Goal: Task Accomplishment & Management: Complete application form

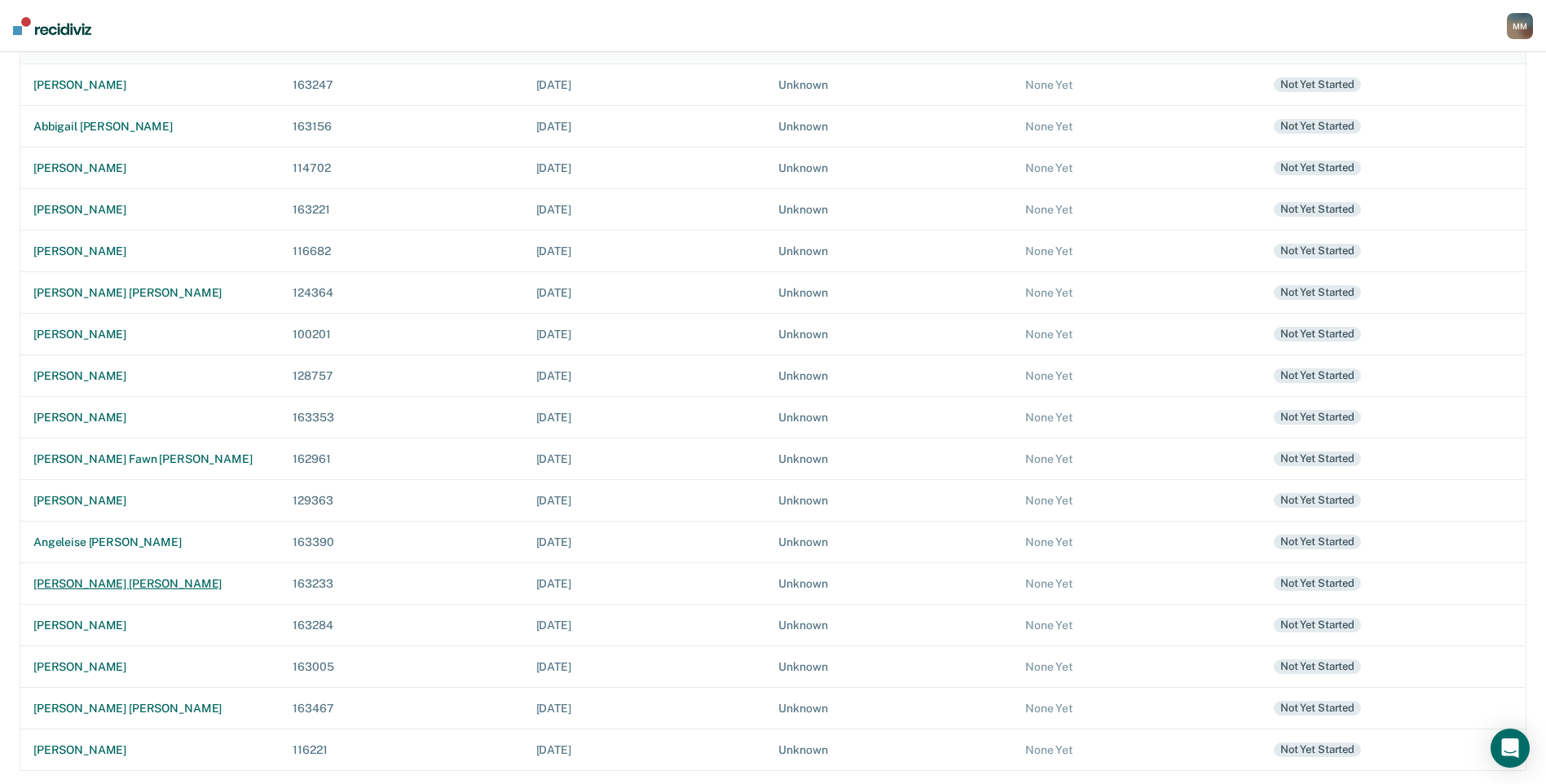
scroll to position [152, 0]
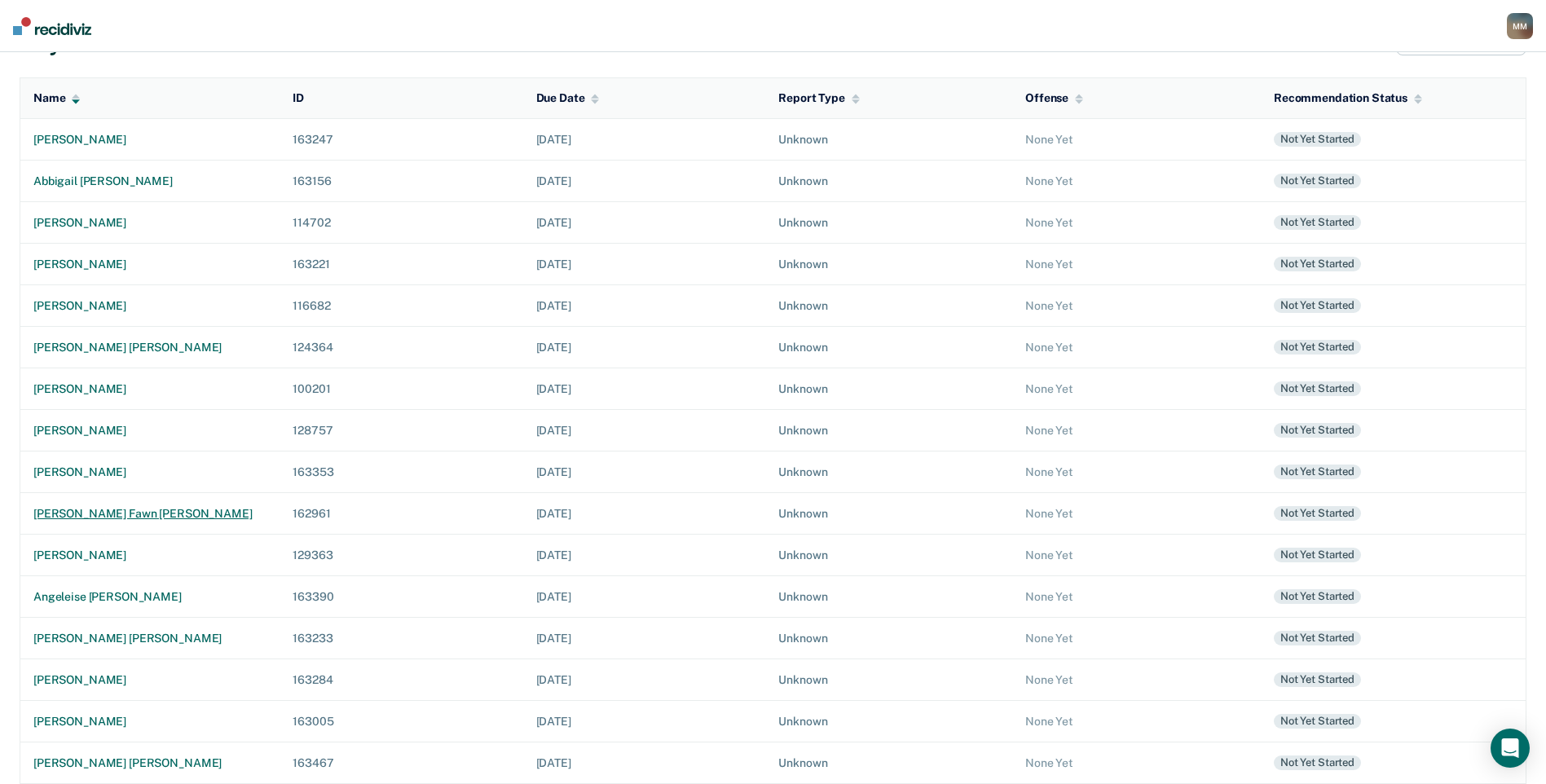
click at [143, 516] on div "[PERSON_NAME] fawn [PERSON_NAME]" at bounding box center [150, 513] width 233 height 13
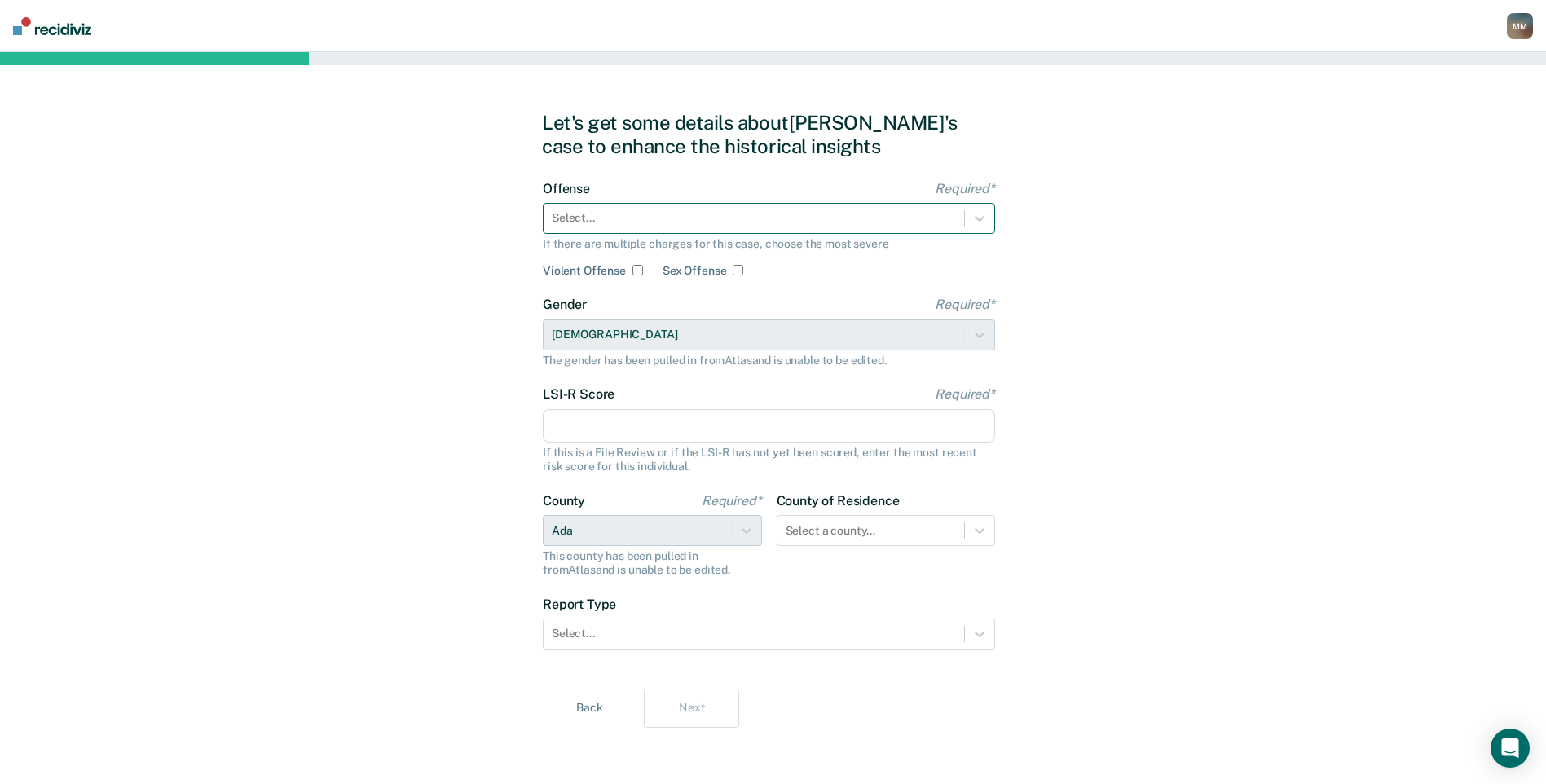
click at [687, 220] on div at bounding box center [754, 218] width 404 height 17
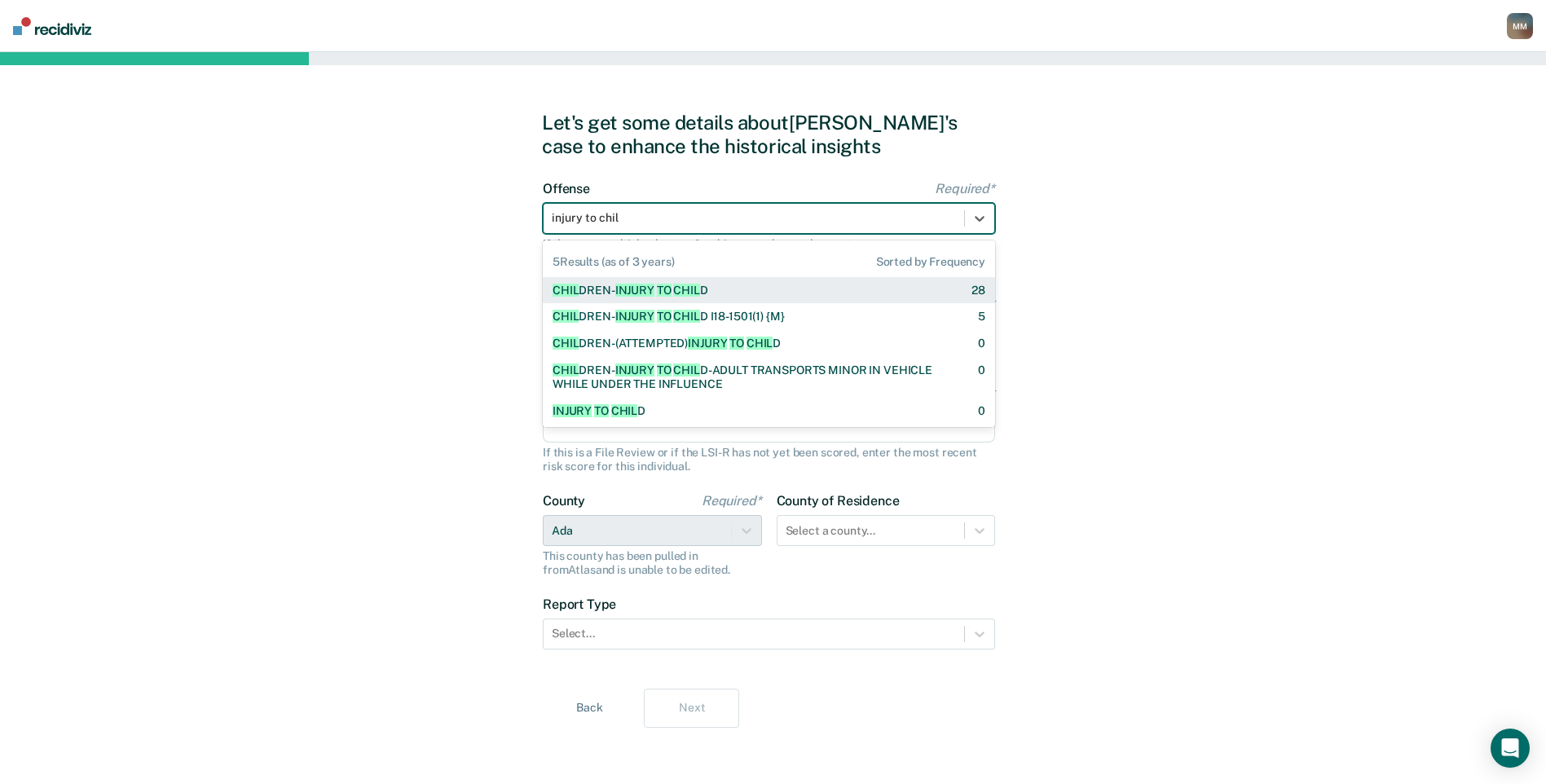
type input "injury to child"
click at [644, 289] on span "INJURY" at bounding box center [635, 289] width 39 height 13
checkbox input "true"
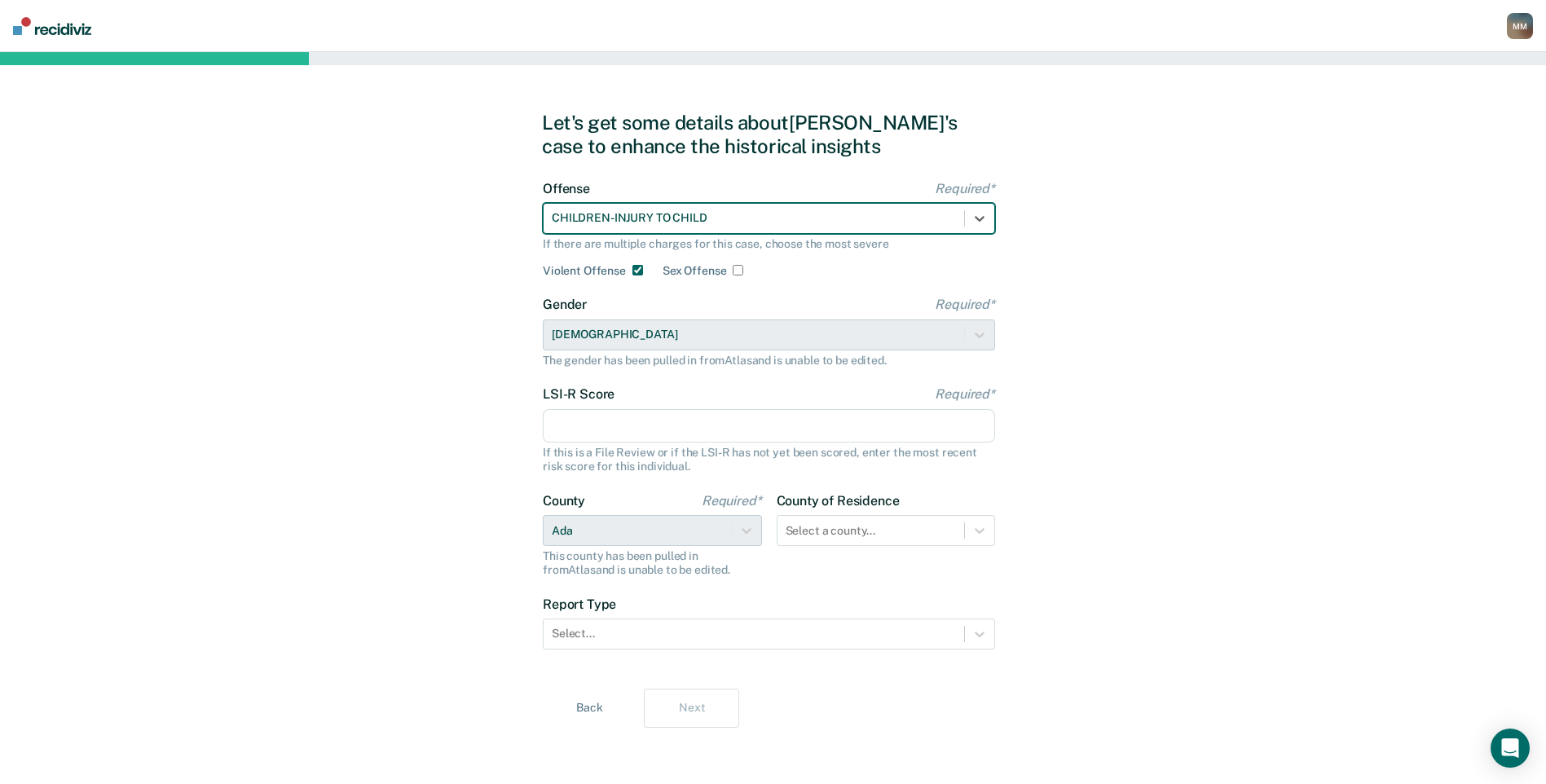
click at [601, 426] on input "LSI-R Score Required*" at bounding box center [769, 426] width 453 height 34
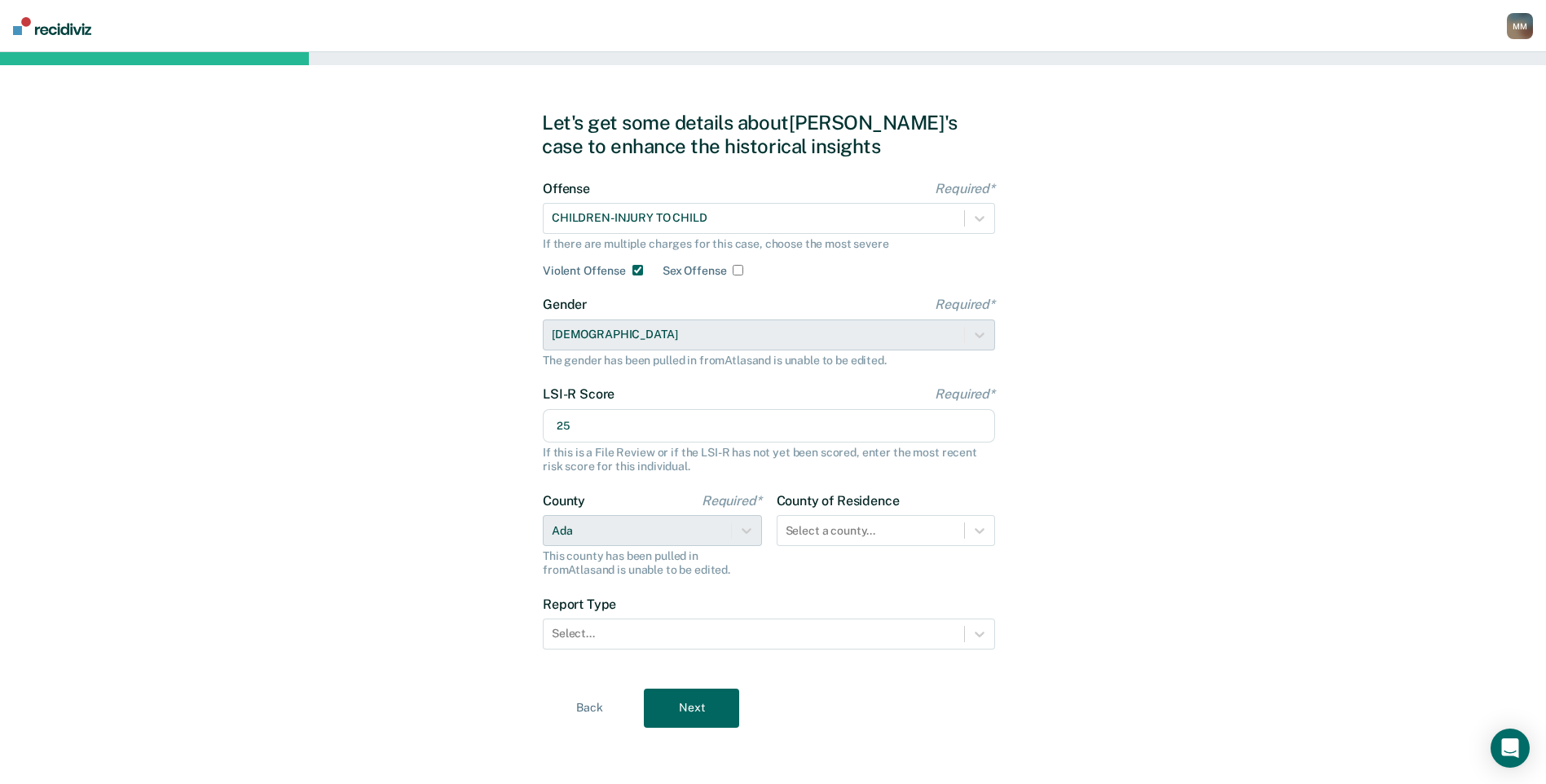
scroll to position [3, 0]
type input "25"
click at [988, 526] on div at bounding box center [979, 528] width 30 height 30
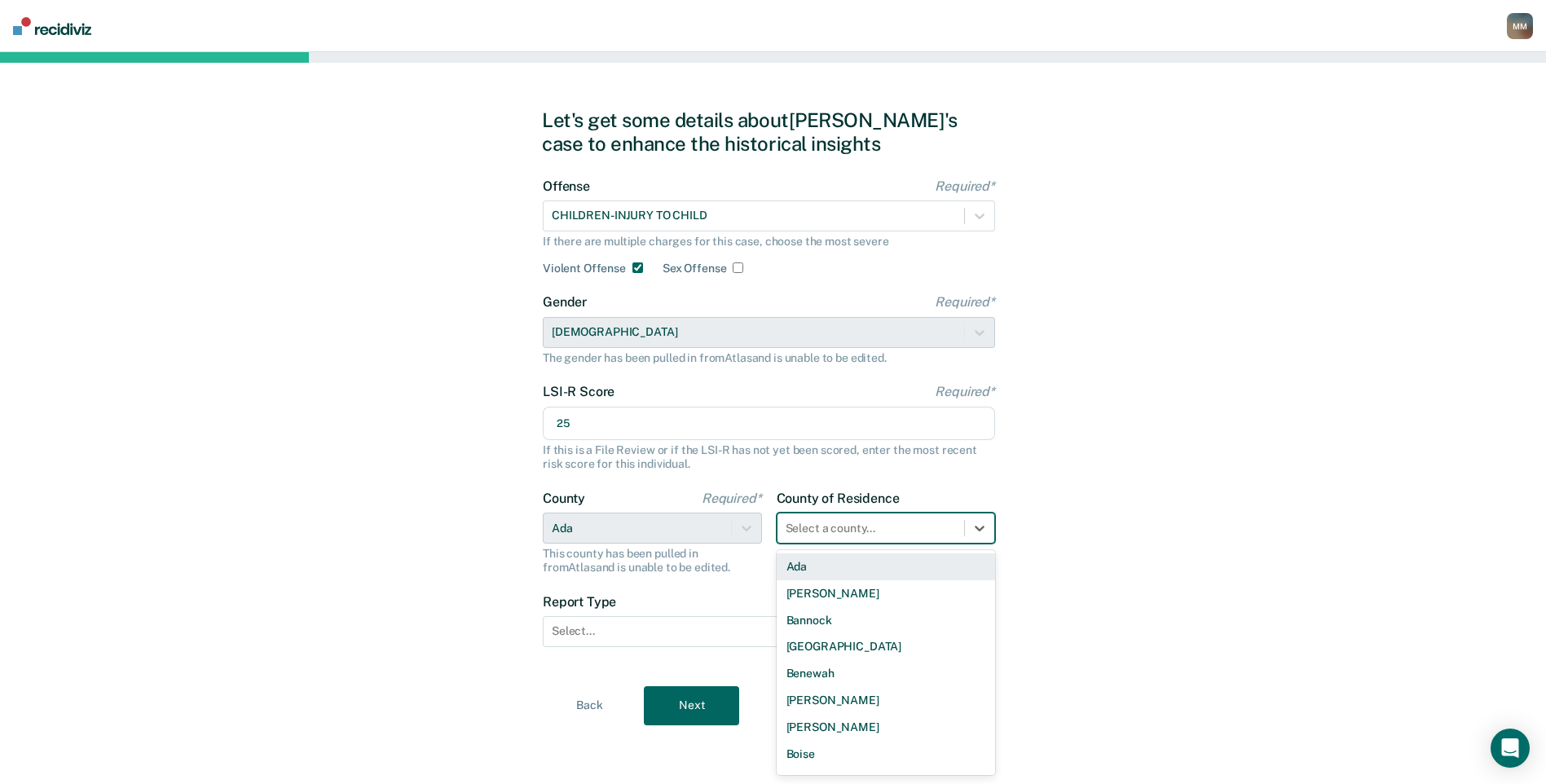
click at [888, 573] on div "Ada" at bounding box center [885, 566] width 220 height 27
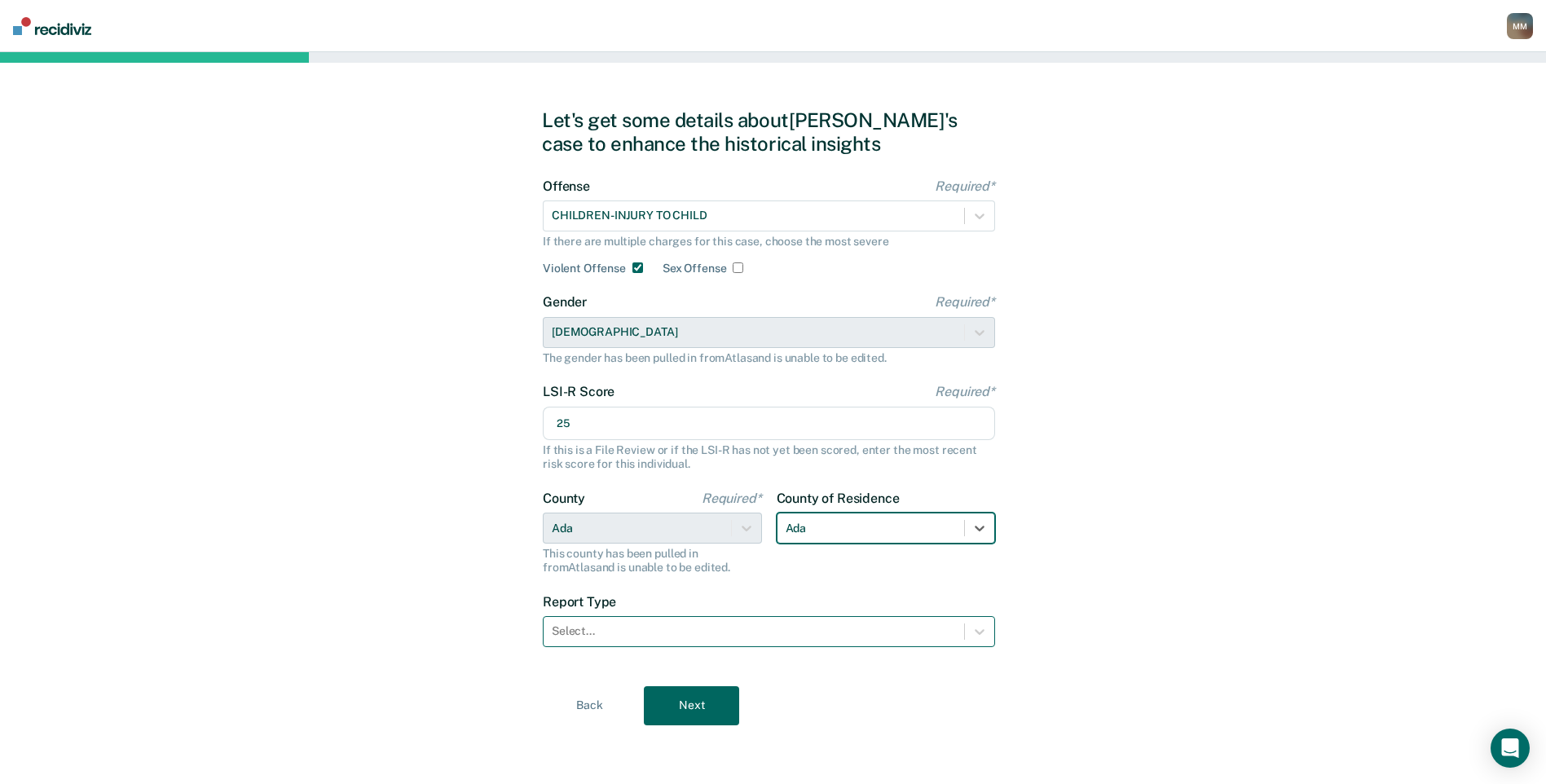
click at [790, 629] on div at bounding box center [754, 631] width 404 height 17
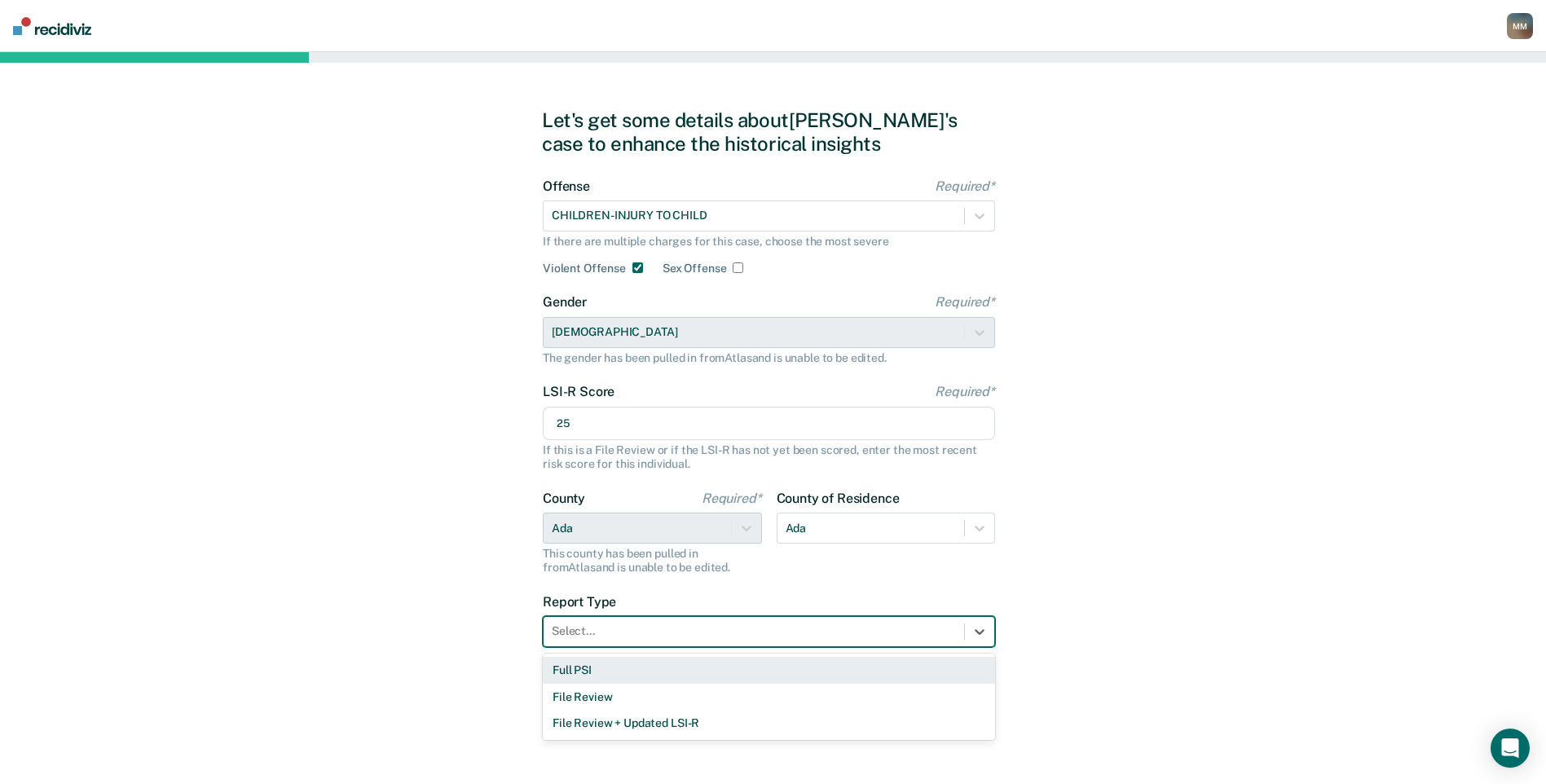
click at [744, 676] on div "Full PSI" at bounding box center [769, 670] width 453 height 27
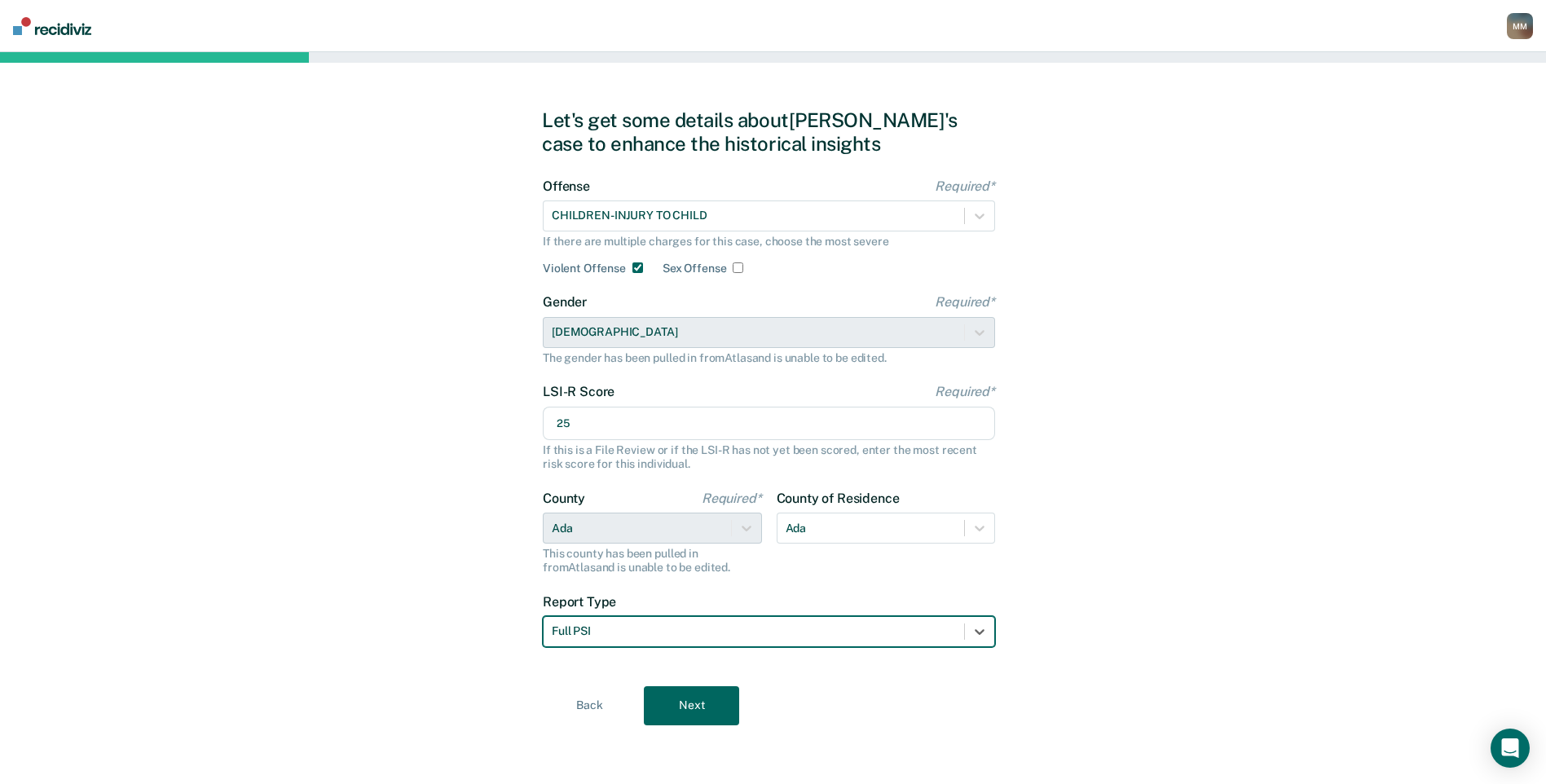
click at [710, 703] on button "Next" at bounding box center [691, 706] width 95 height 39
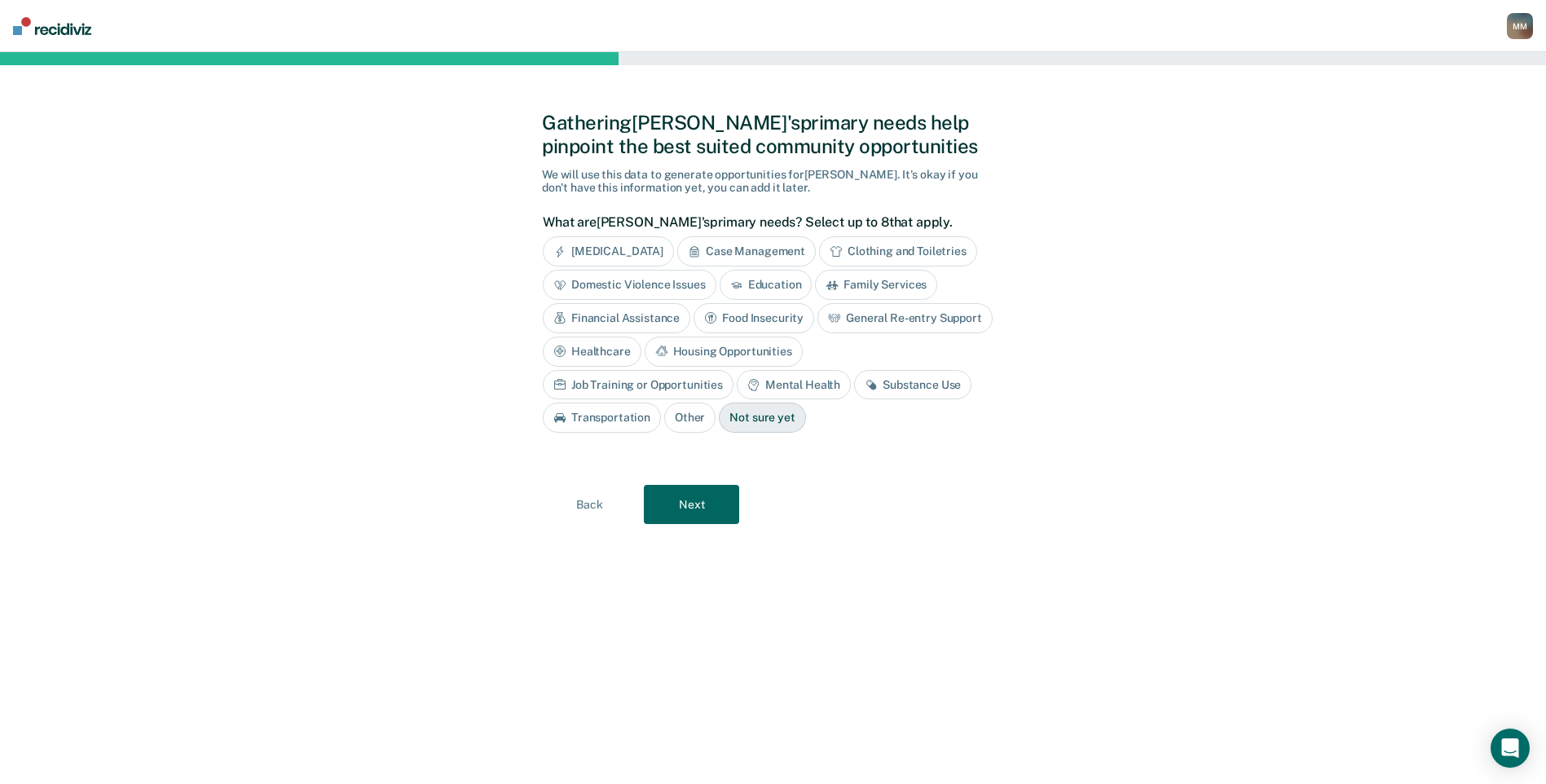
scroll to position [0, 0]
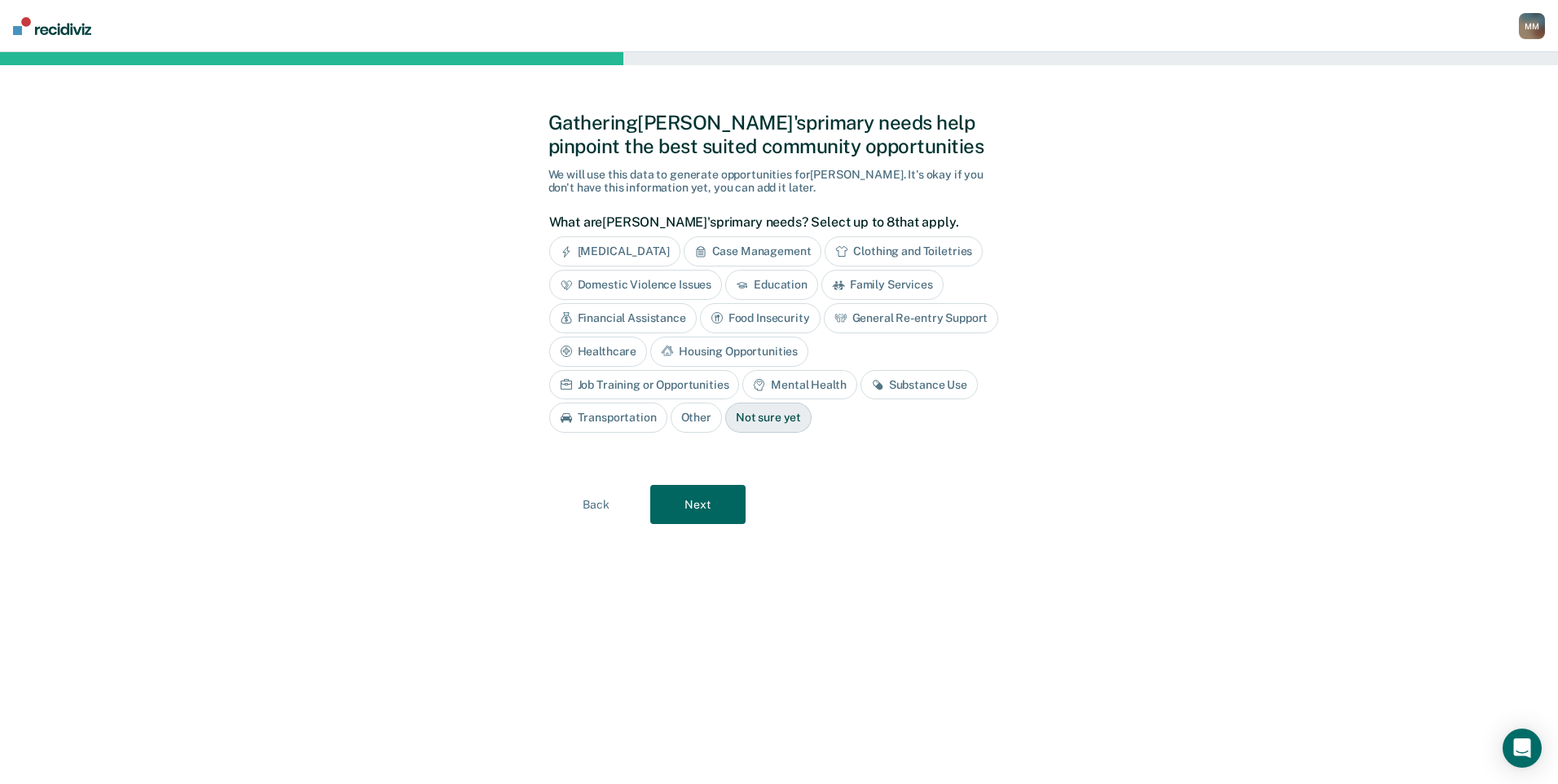
click at [663, 317] on div "Financial Assistance" at bounding box center [623, 318] width 148 height 30
click at [887, 383] on div "Substance Use" at bounding box center [919, 385] width 117 height 30
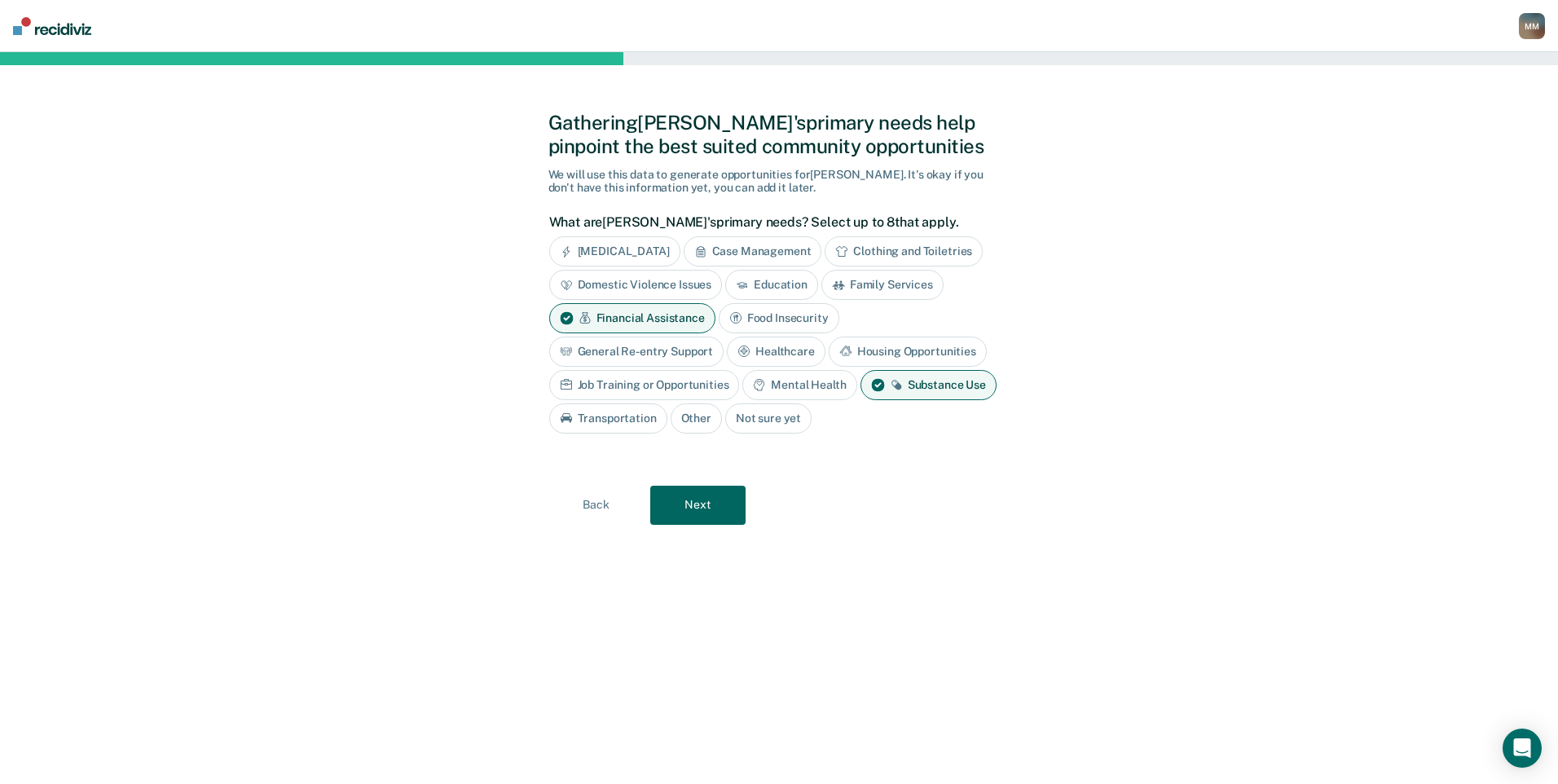
click at [820, 383] on div "Mental Health" at bounding box center [799, 385] width 114 height 30
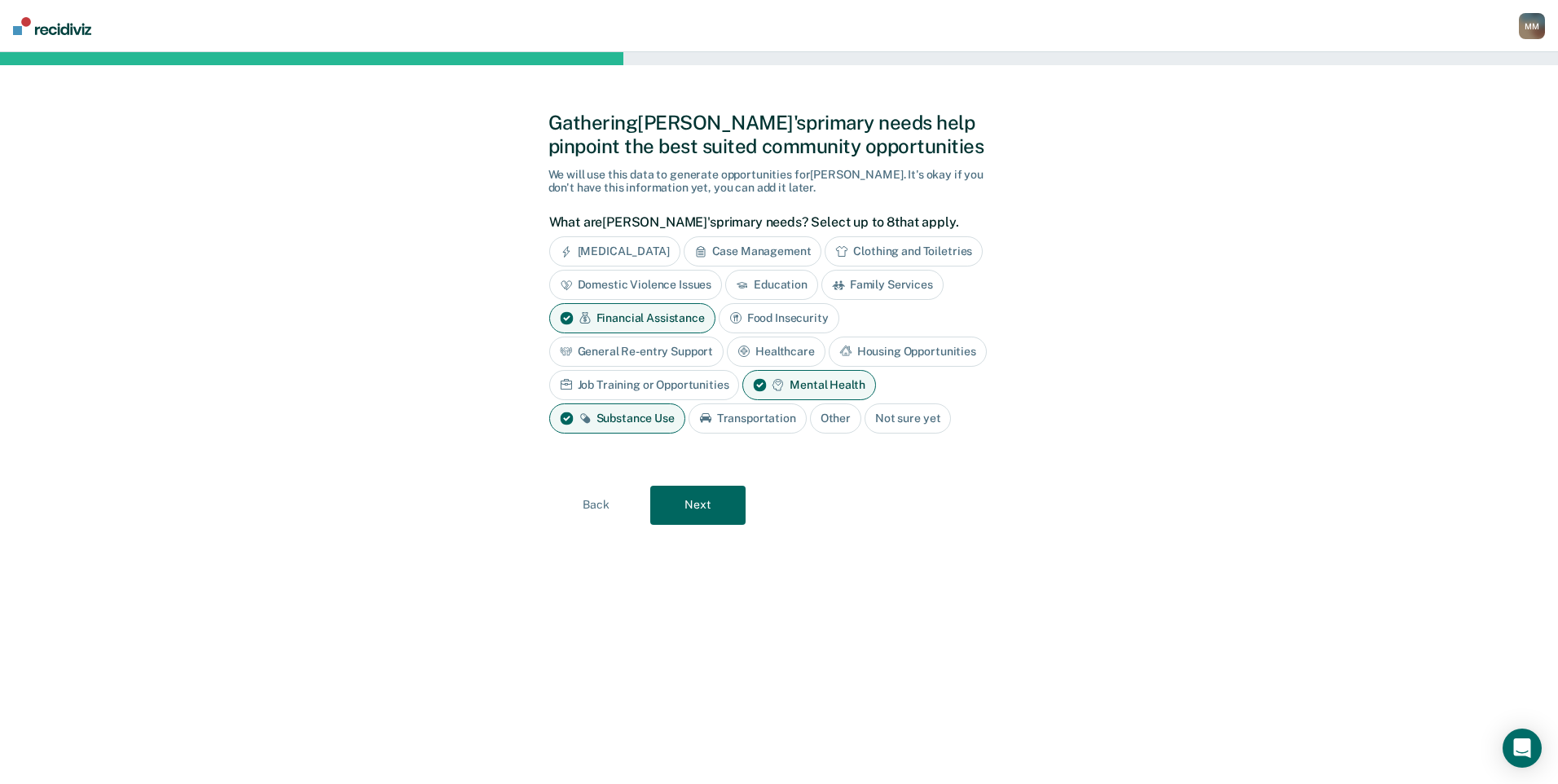
click at [674, 352] on div "General Re-entry Support" at bounding box center [636, 352] width 175 height 30
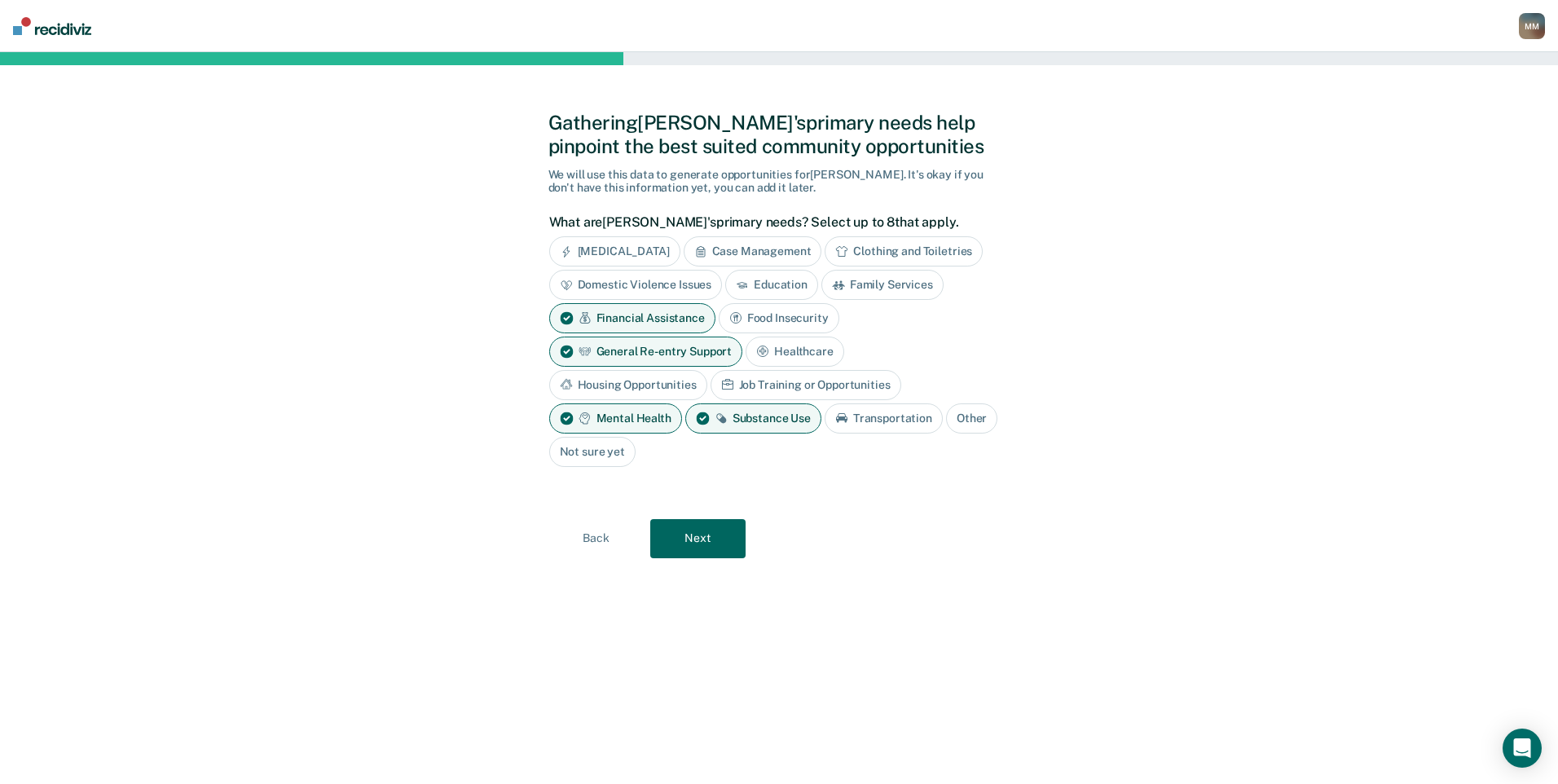
click at [694, 535] on button "Next" at bounding box center [698, 538] width 95 height 39
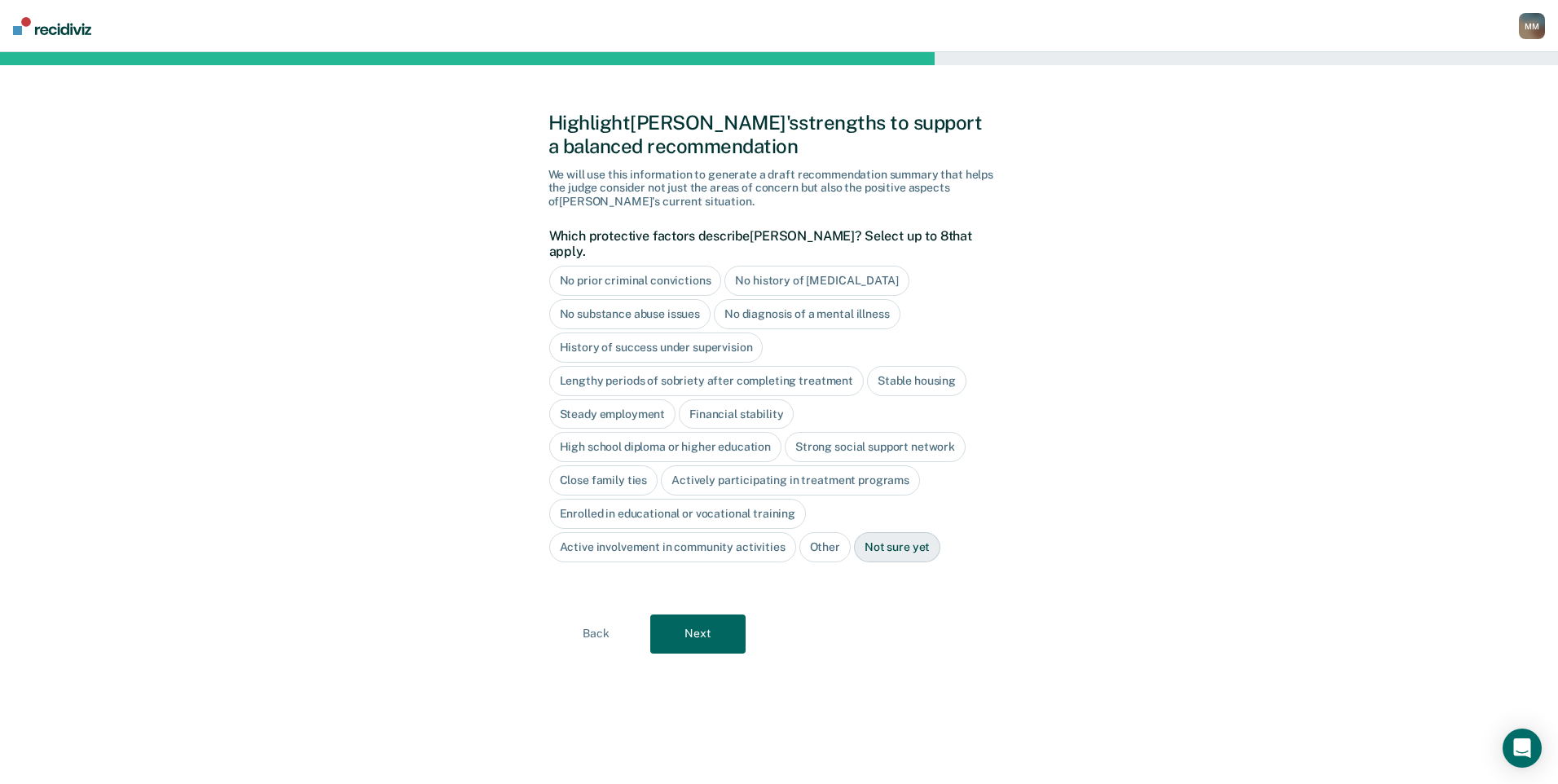
click at [776, 271] on div "No history of [MEDICAL_DATA]" at bounding box center [816, 280] width 184 height 30
click at [732, 433] on div "High school diploma or higher education" at bounding box center [666, 448] width 233 height 30
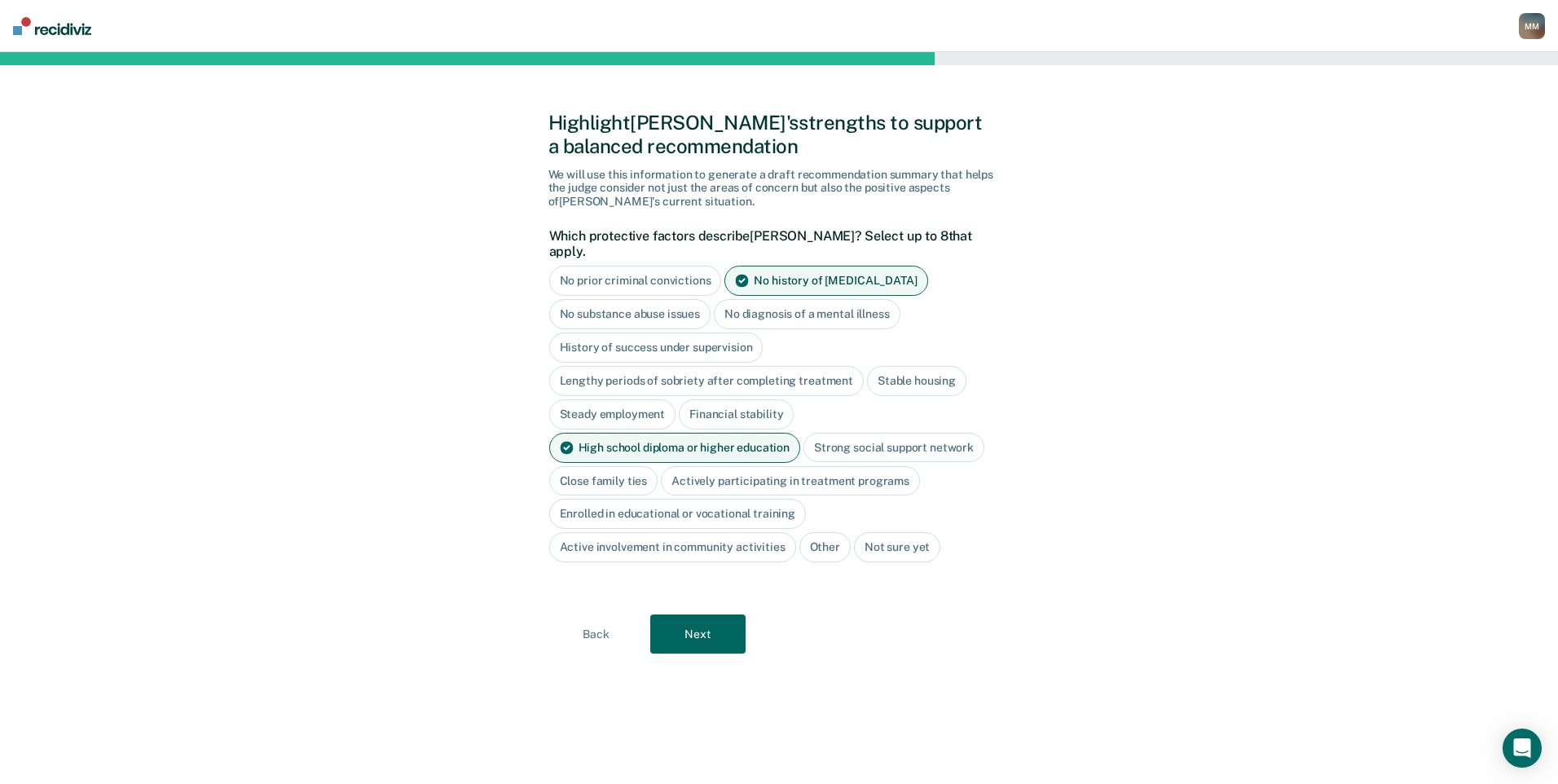
click at [688, 624] on button "Next" at bounding box center [698, 634] width 95 height 39
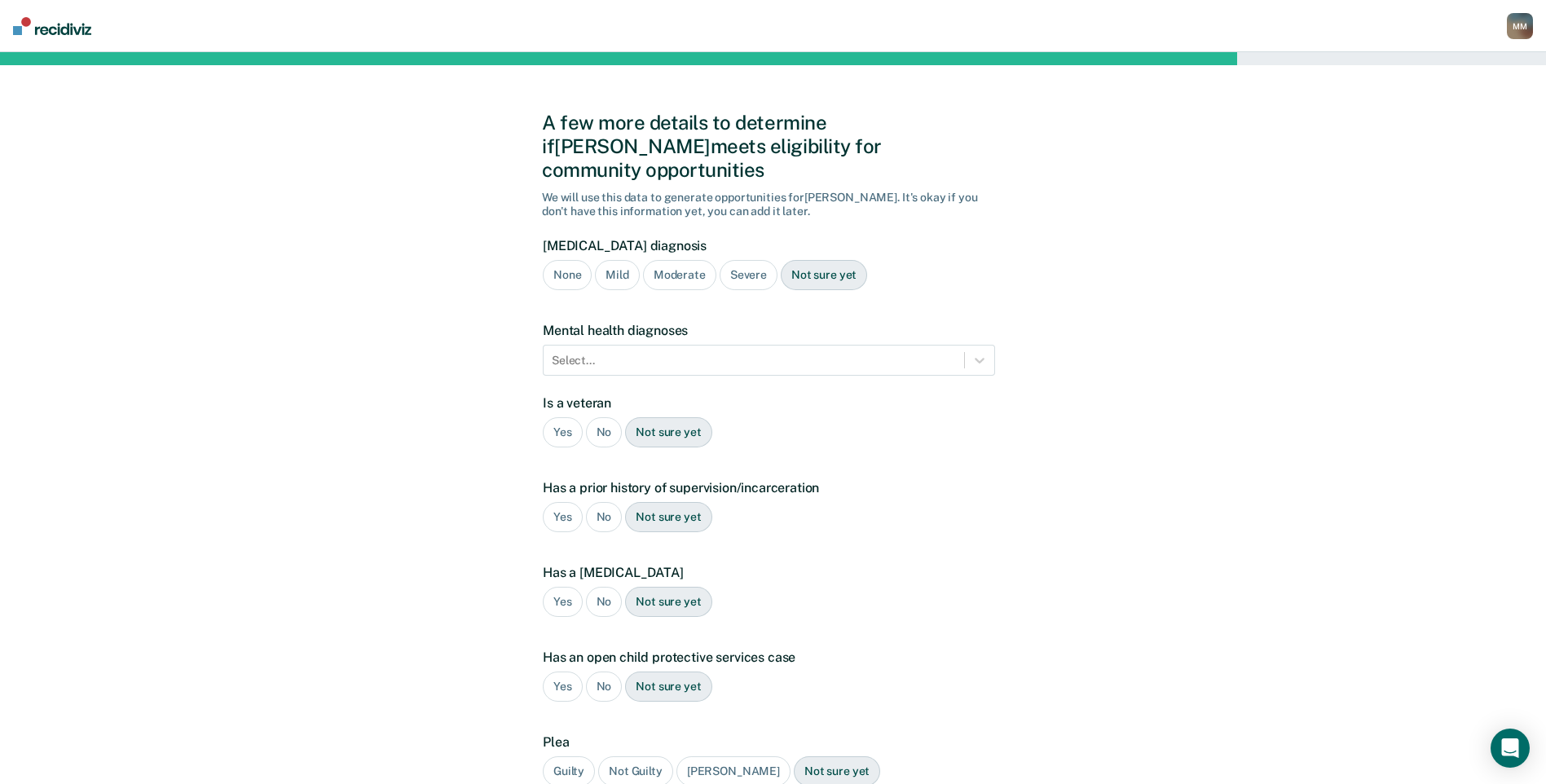
click at [732, 260] on div "Severe" at bounding box center [748, 275] width 58 height 30
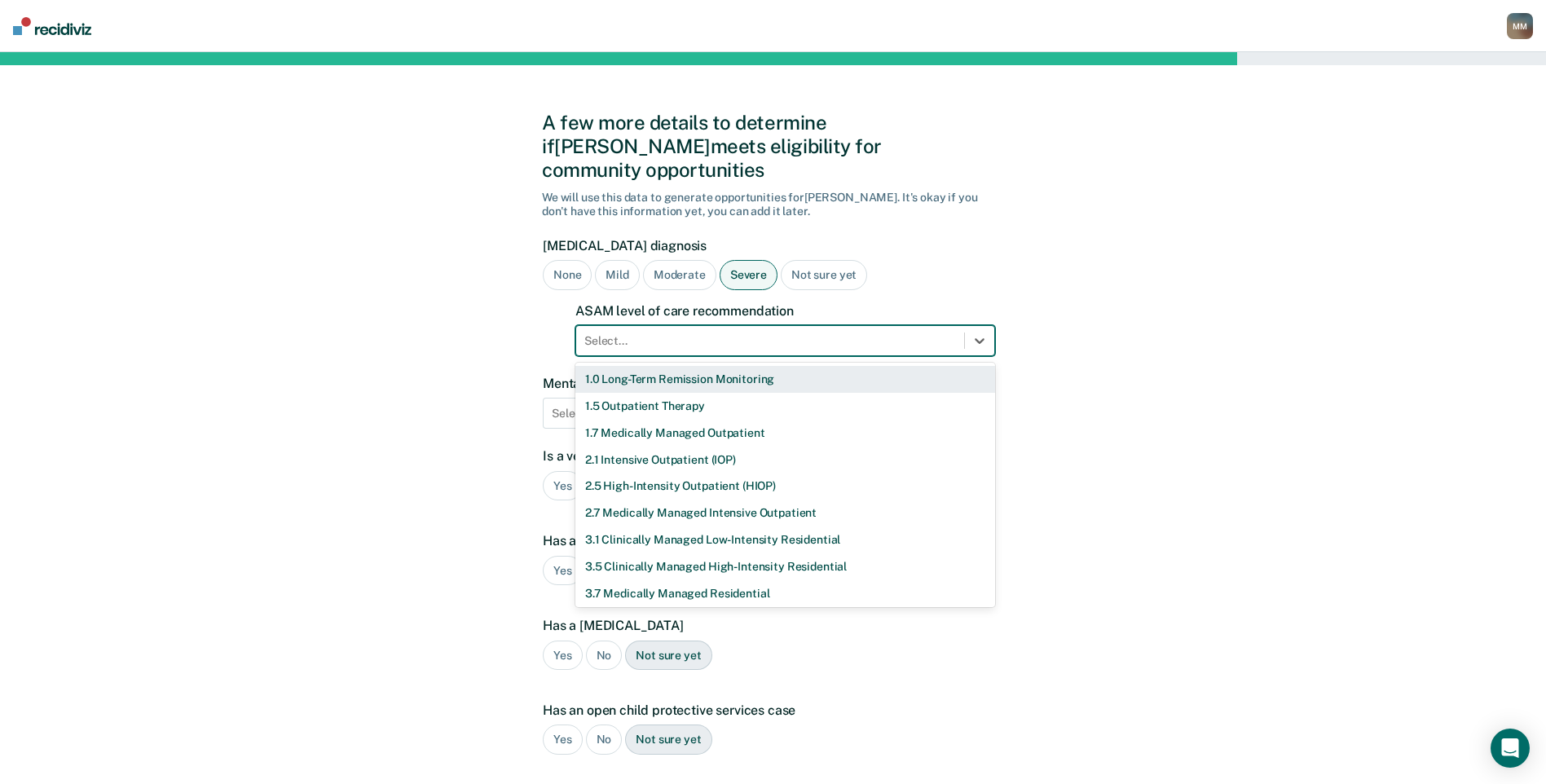
click at [713, 332] on div at bounding box center [770, 340] width 372 height 17
click at [694, 392] on div "1.5 Outpatient Therapy" at bounding box center [785, 406] width 419 height 27
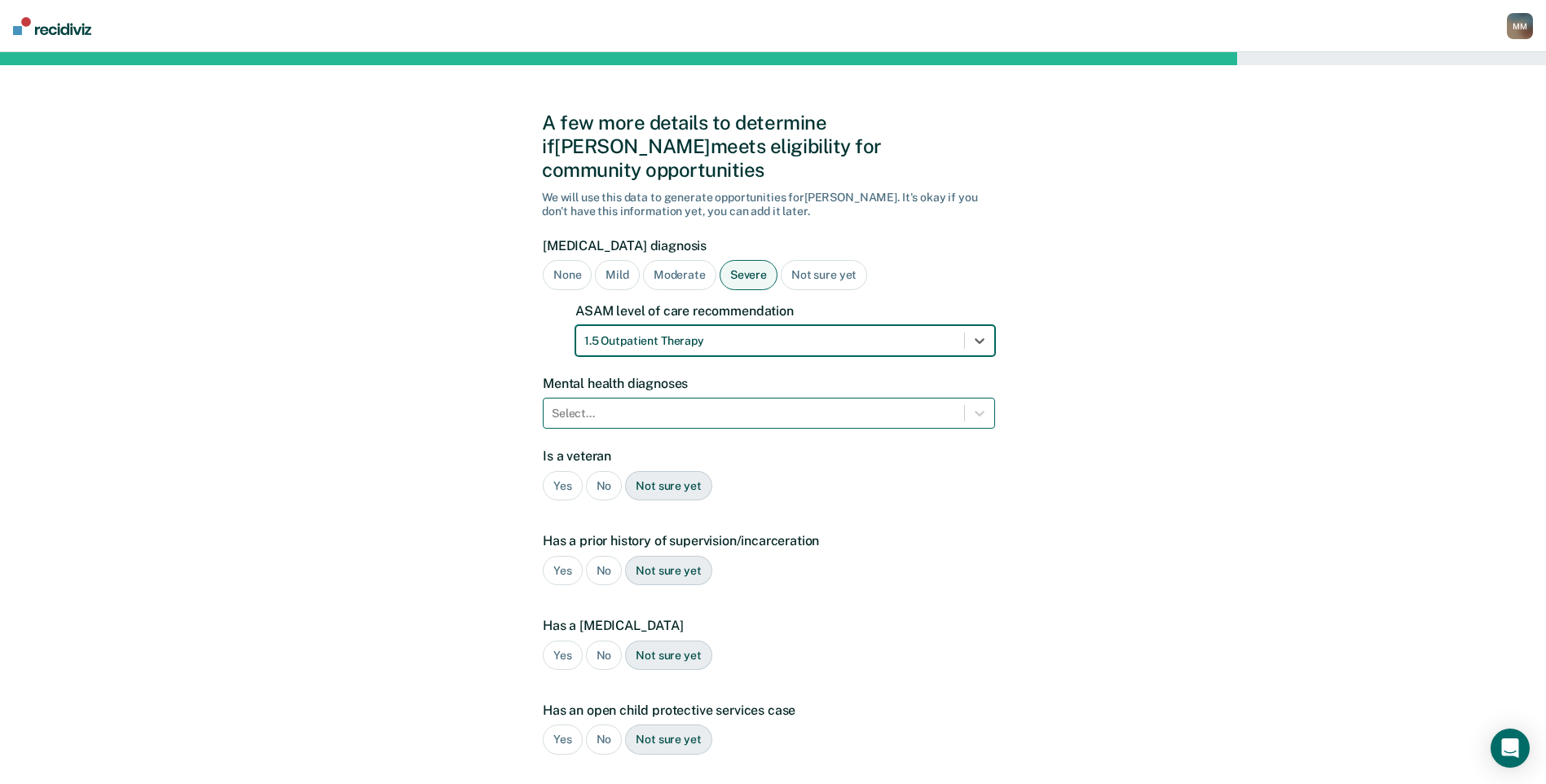
click at [813, 405] on div at bounding box center [754, 413] width 404 height 17
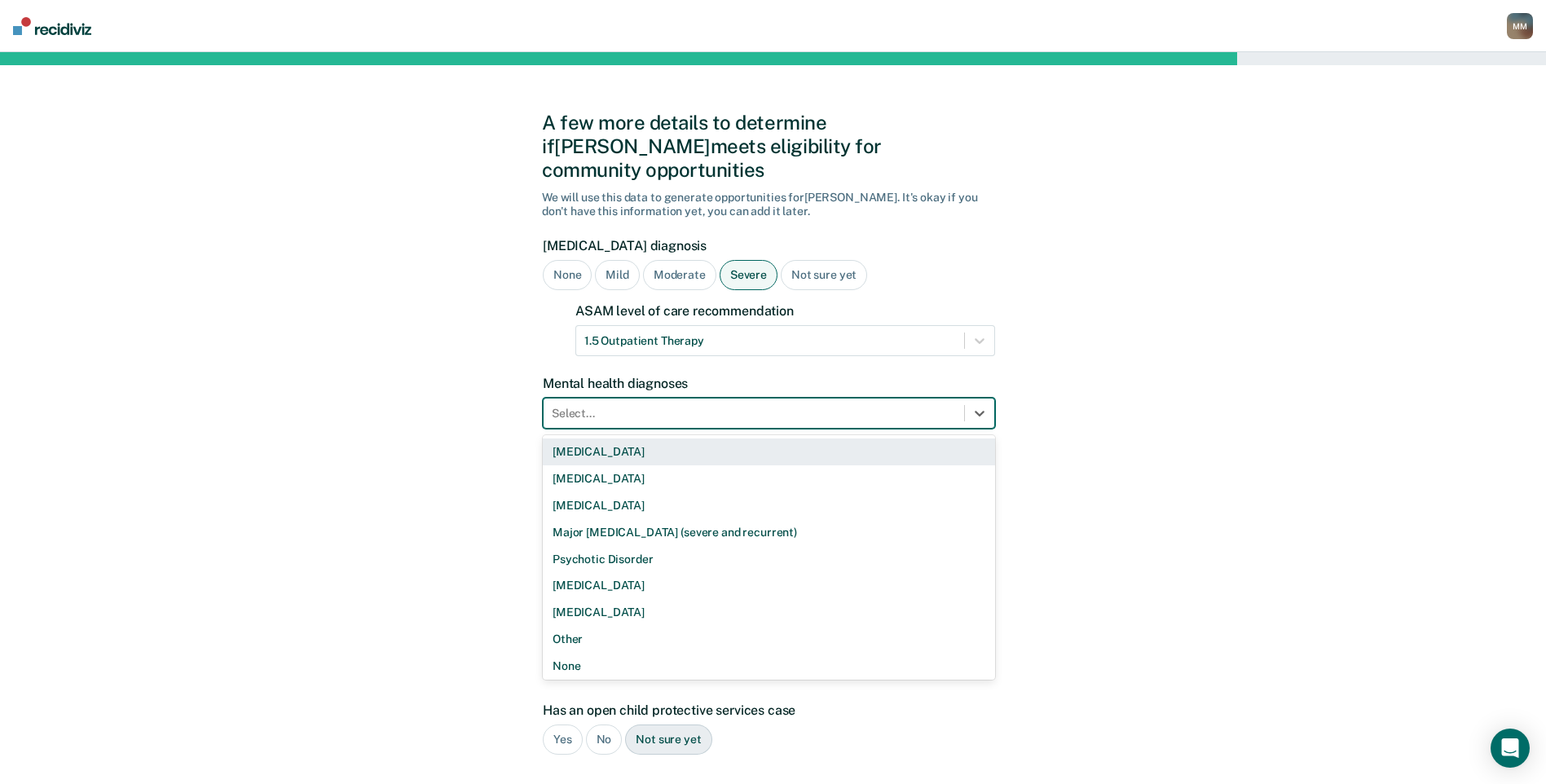
click at [757, 438] on div "[MEDICAL_DATA]" at bounding box center [769, 452] width 453 height 27
click at [812, 405] on div at bounding box center [797, 413] width 257 height 17
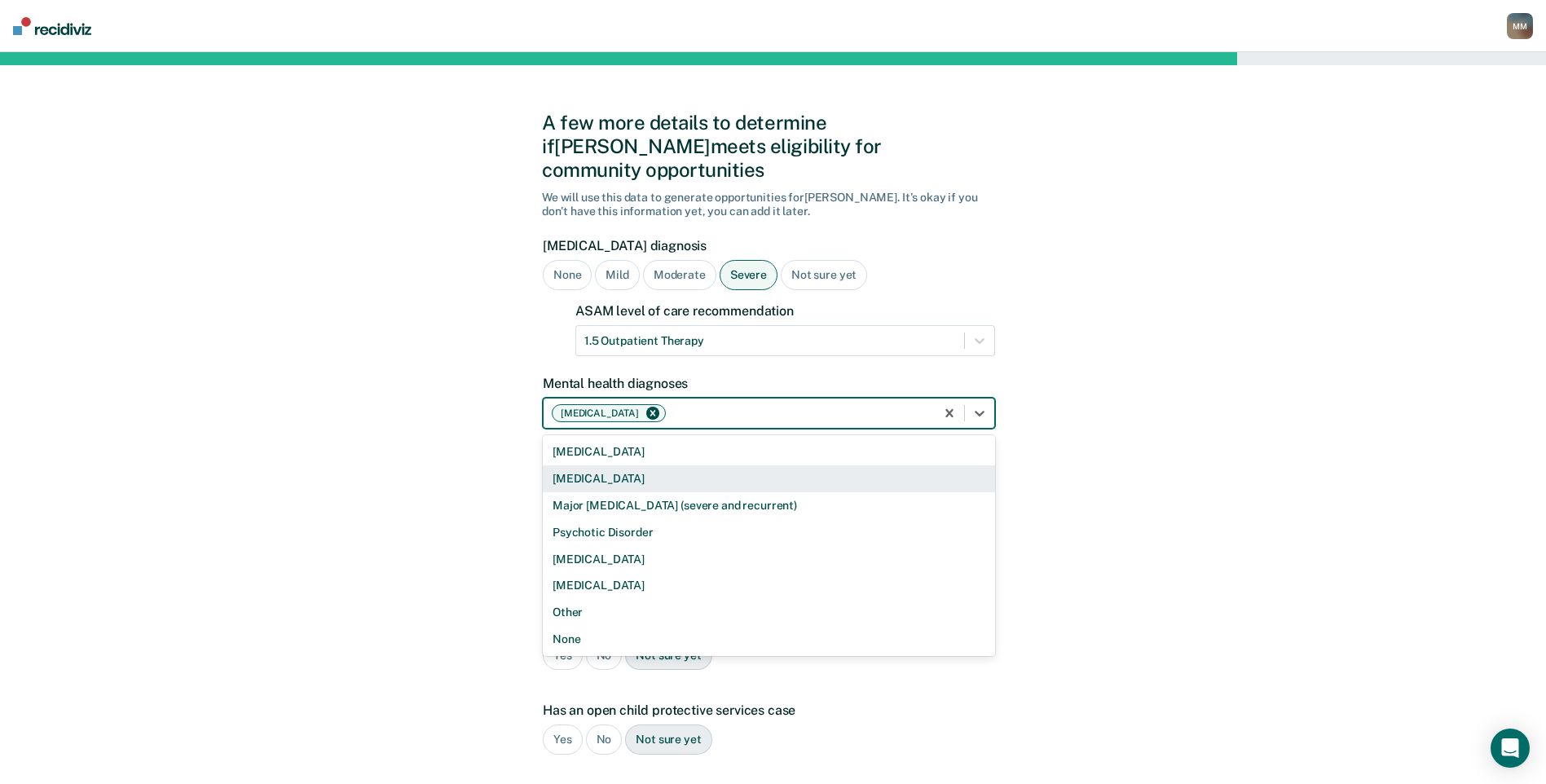
click at [1072, 473] on div "A few more details to determine if [PERSON_NAME] meets eligibility for communit…" at bounding box center [773, 521] width 1546 height 937
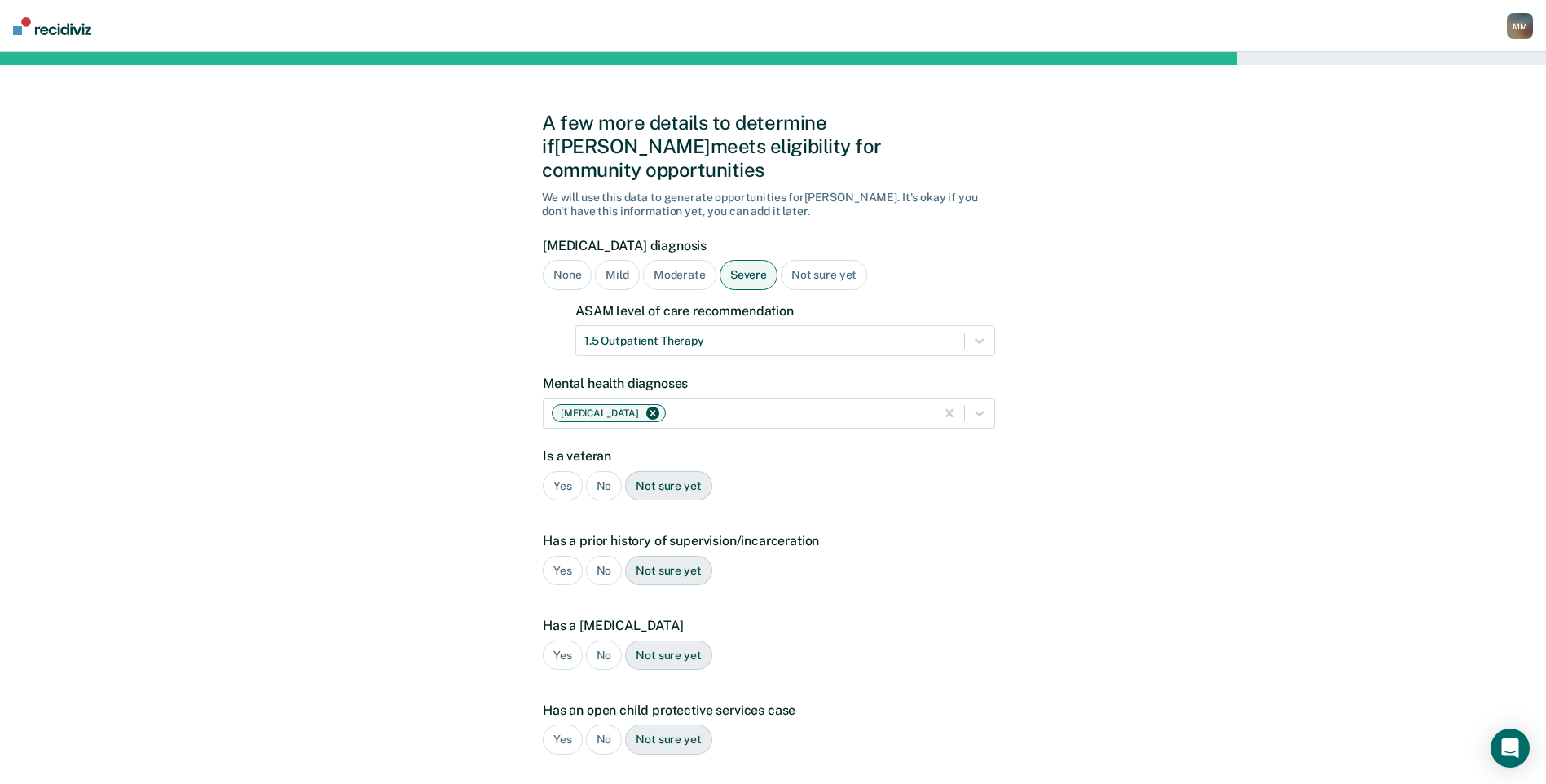
click at [611, 471] on div "No" at bounding box center [604, 487] width 37 height 30
click at [560, 556] on div "Yes" at bounding box center [563, 571] width 40 height 30
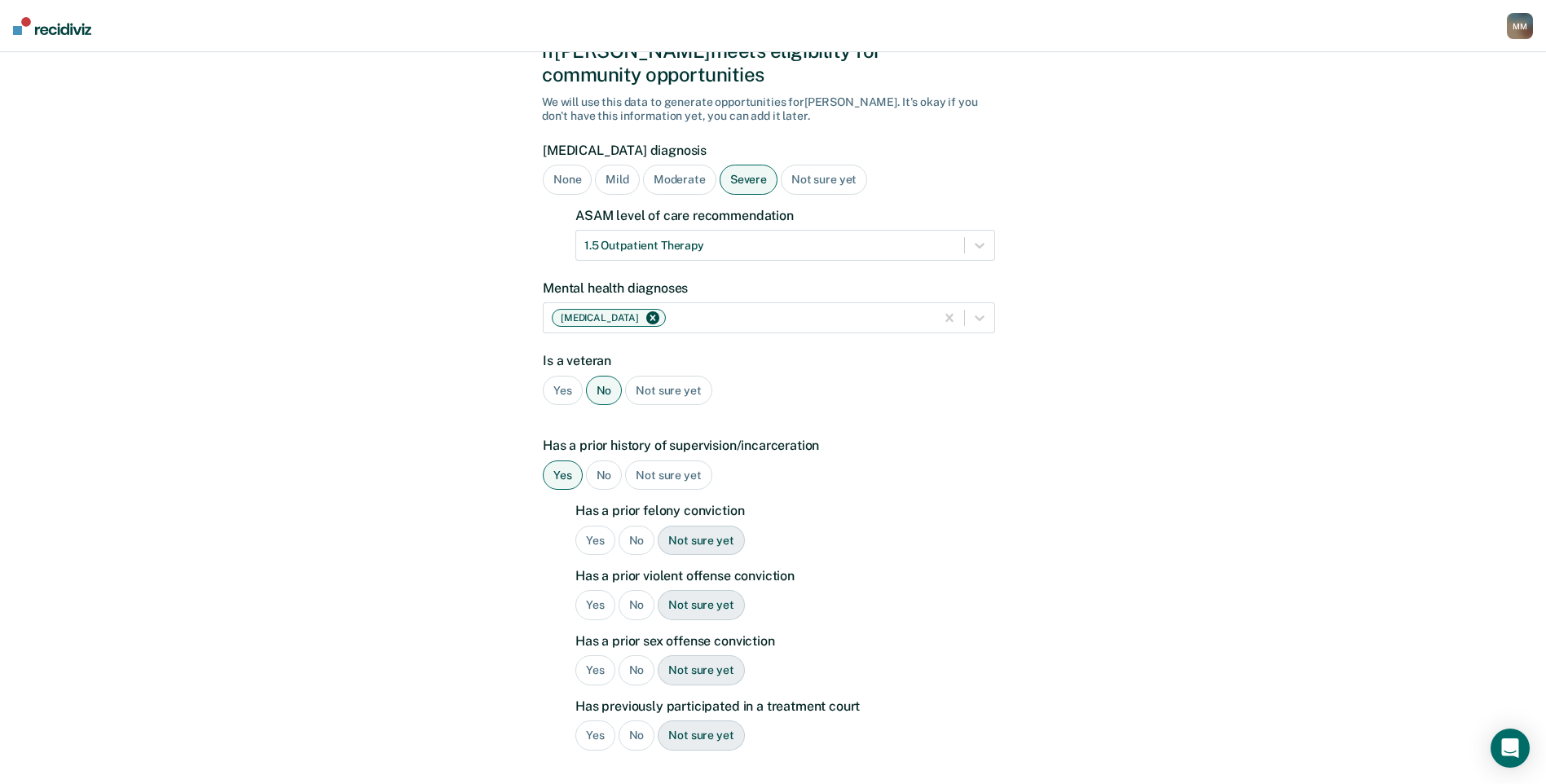
scroll to position [108, 0]
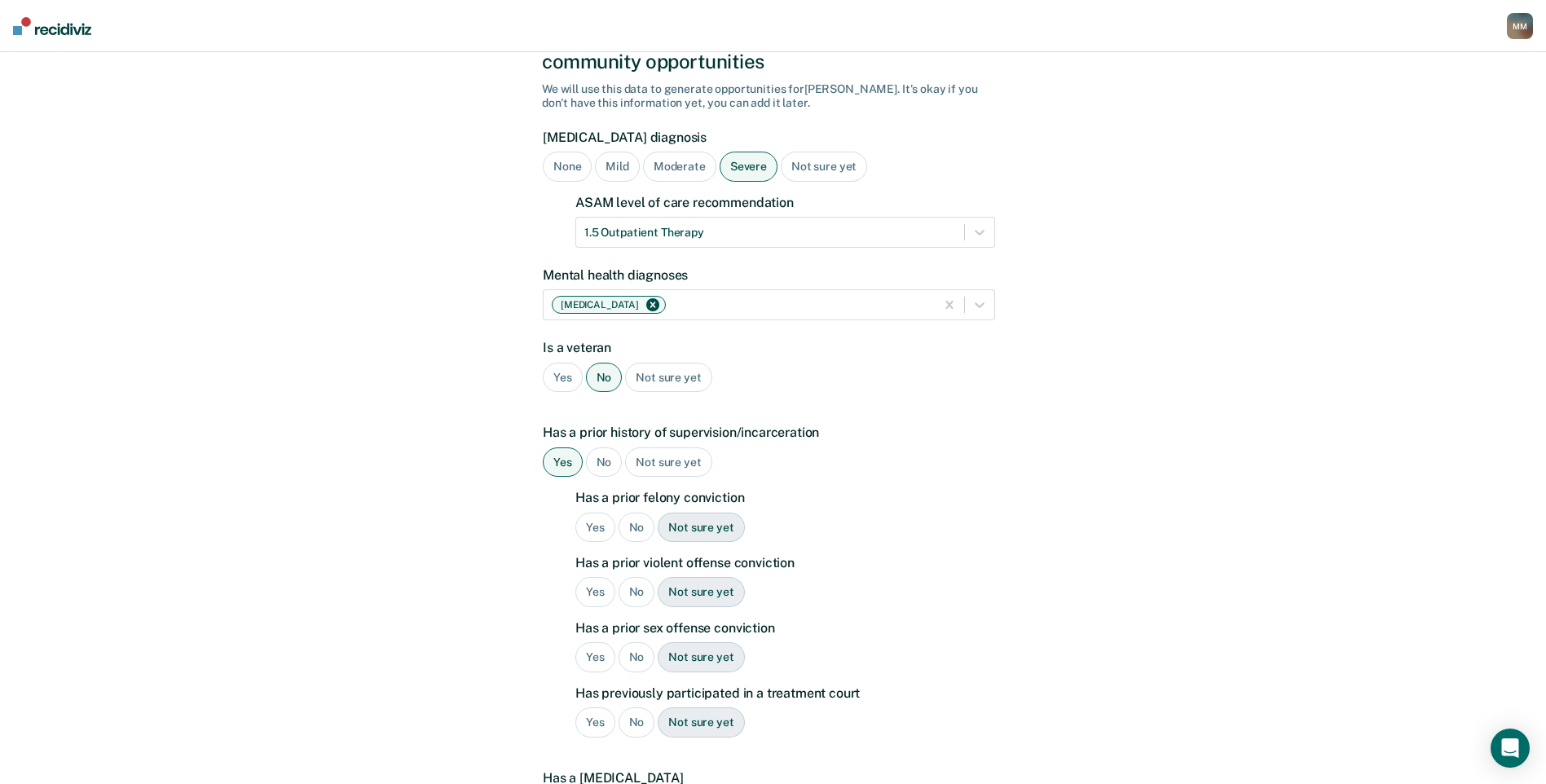
click at [636, 513] on div "No" at bounding box center [636, 528] width 37 height 30
click at [637, 577] on div "No" at bounding box center [636, 592] width 37 height 30
click at [639, 642] on div "No" at bounding box center [636, 657] width 37 height 30
click at [642, 707] on div "No" at bounding box center [636, 722] width 37 height 30
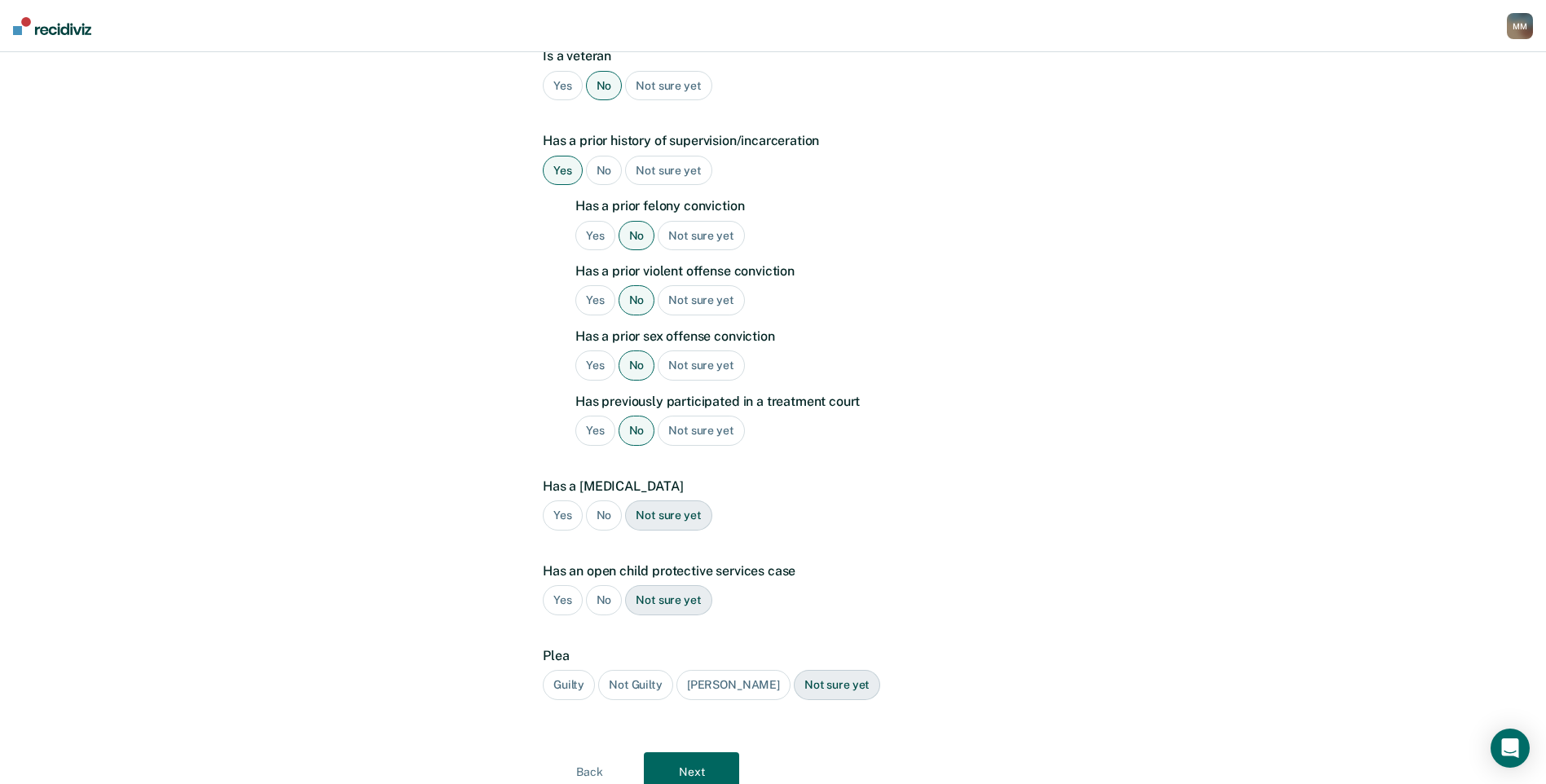
scroll to position [435, 0]
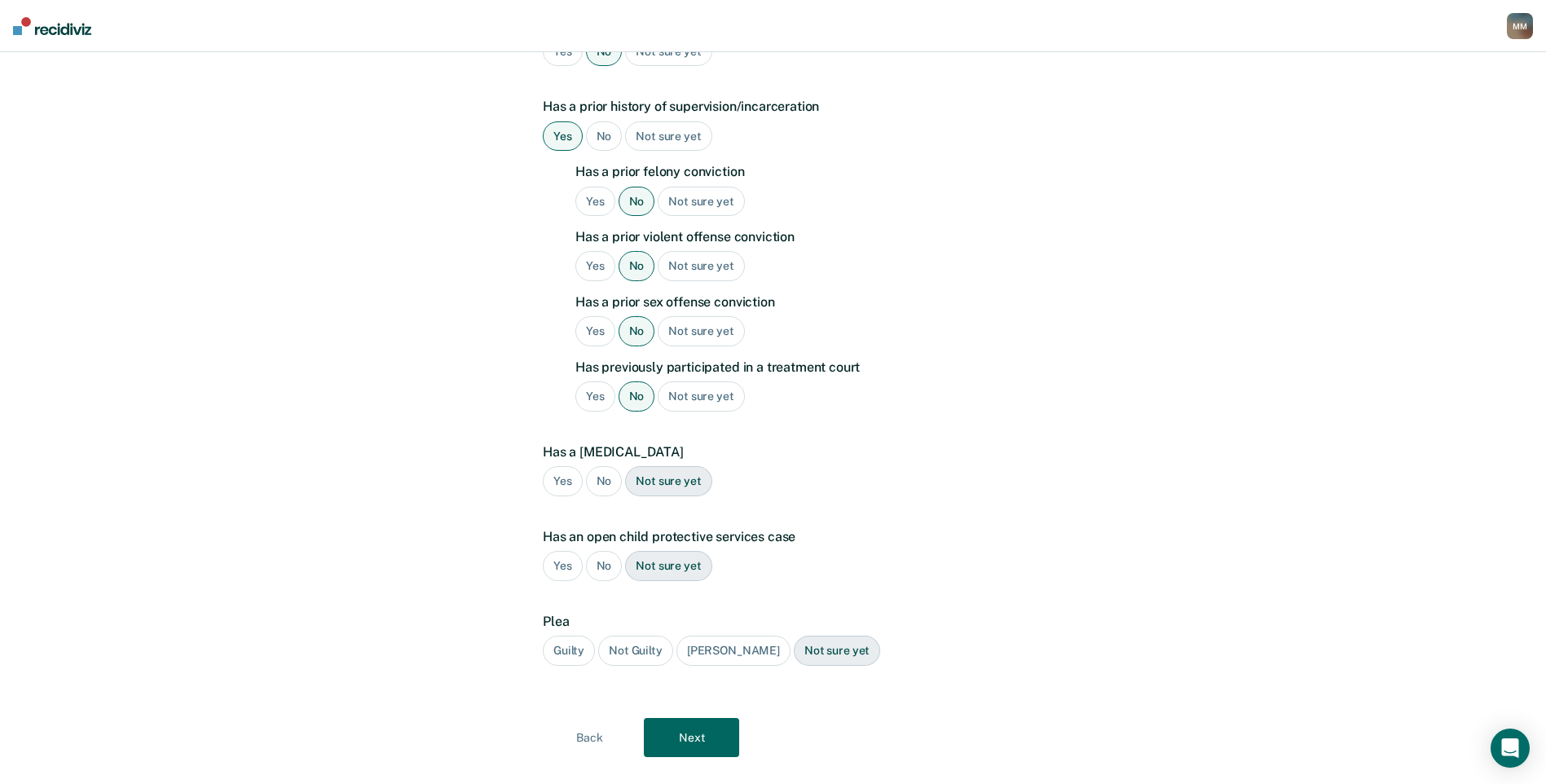
click at [614, 466] on div "No" at bounding box center [604, 481] width 37 height 30
click at [606, 551] on div "No" at bounding box center [604, 566] width 37 height 30
click at [591, 635] on div "Guilty" at bounding box center [569, 650] width 52 height 30
click at [669, 718] on button "Next" at bounding box center [691, 737] width 95 height 39
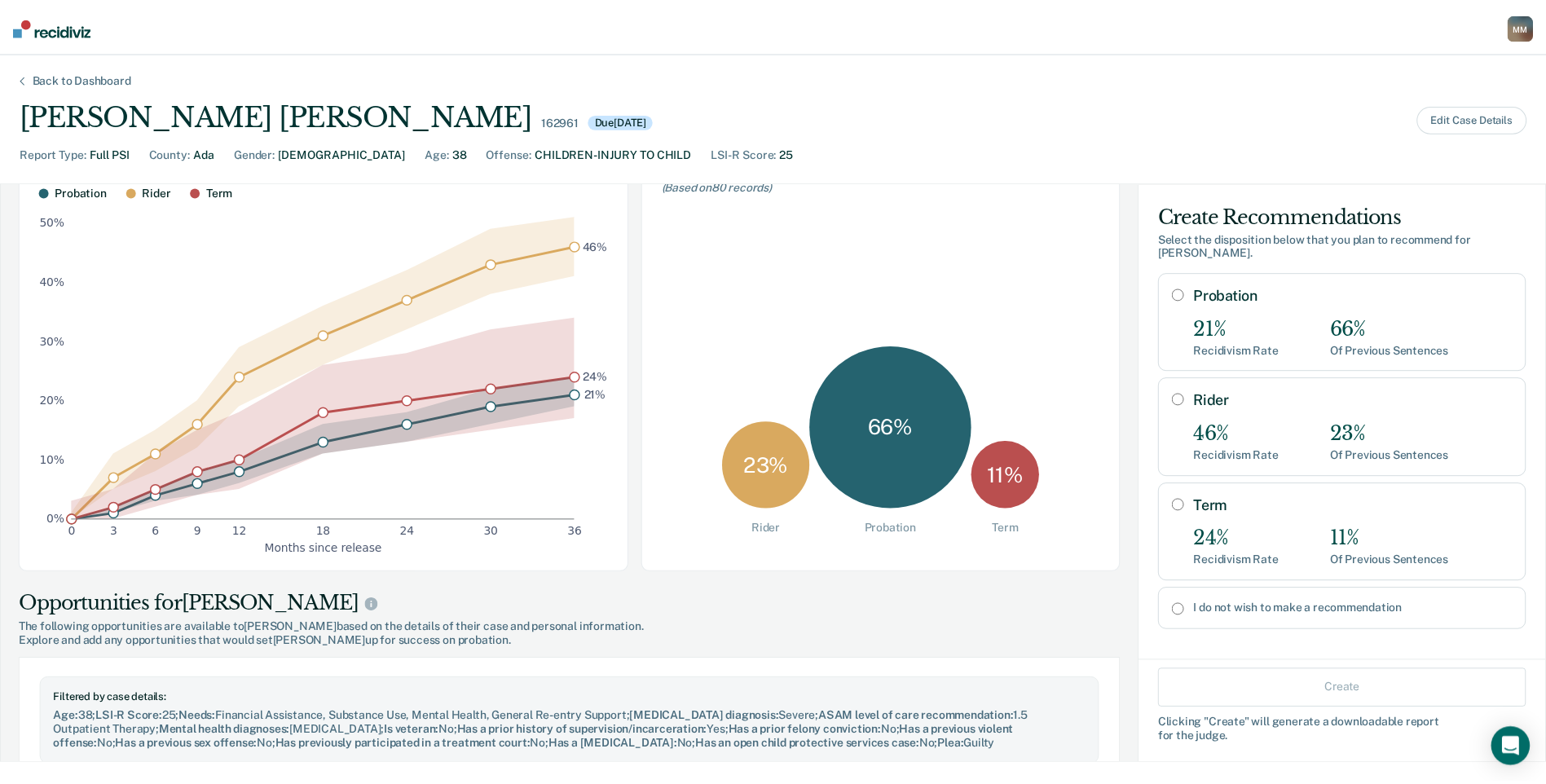
scroll to position [163, 0]
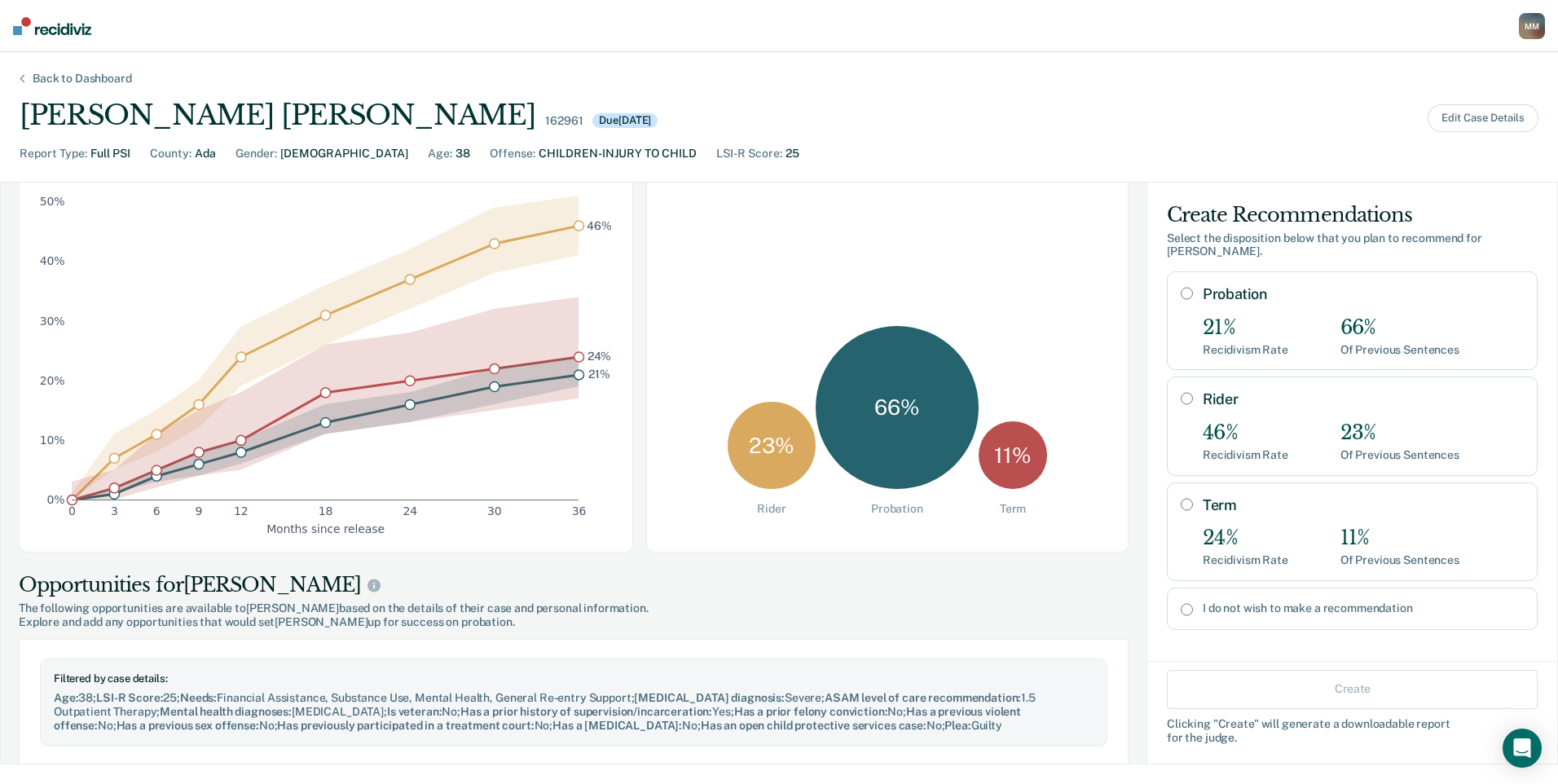
click at [1181, 603] on input "I do not wish to make a recommendation" at bounding box center [1187, 609] width 13 height 13
radio input "true"
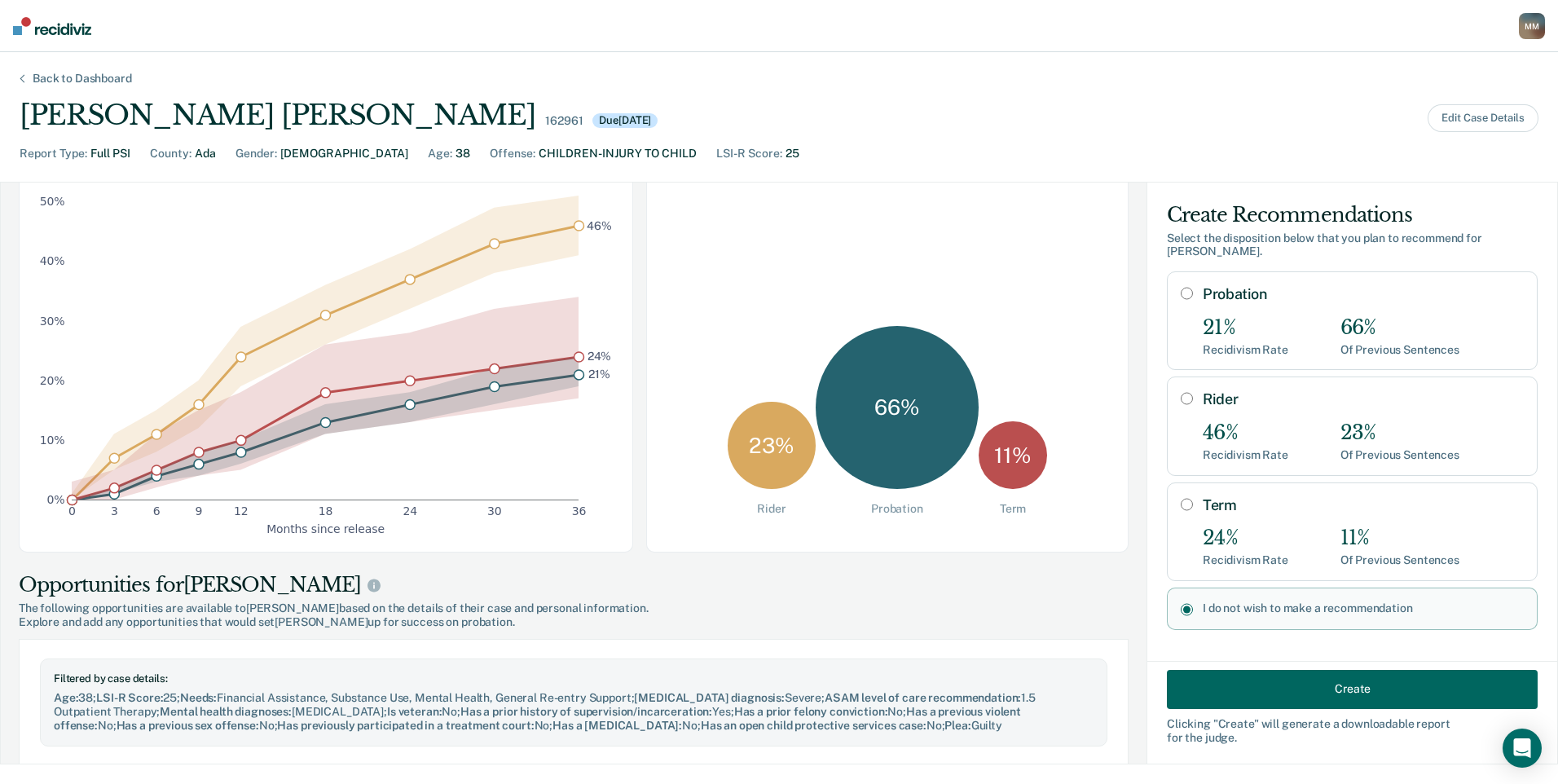
click at [1232, 704] on button "Create" at bounding box center [1353, 688] width 371 height 39
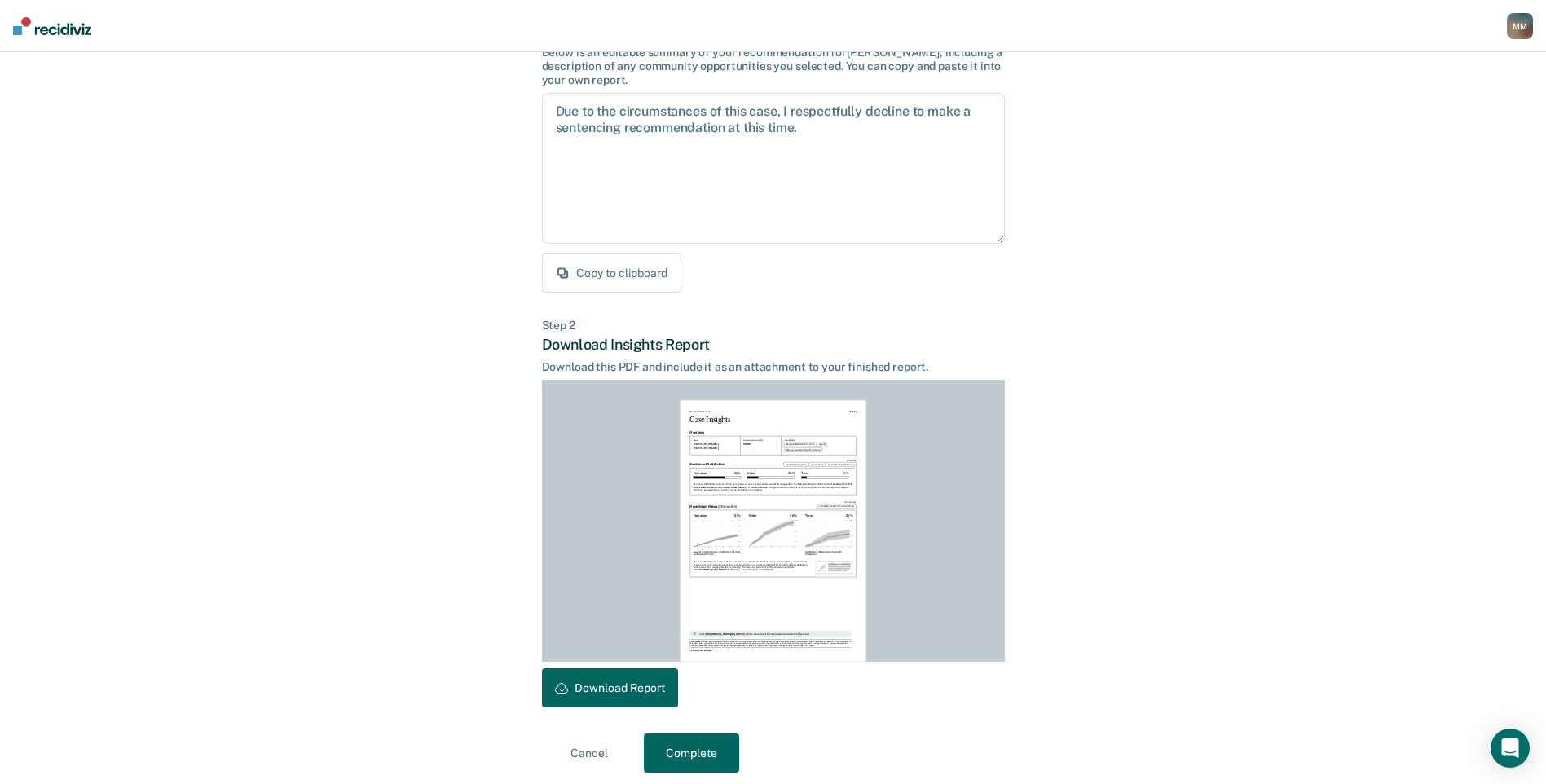
scroll to position [145, 0]
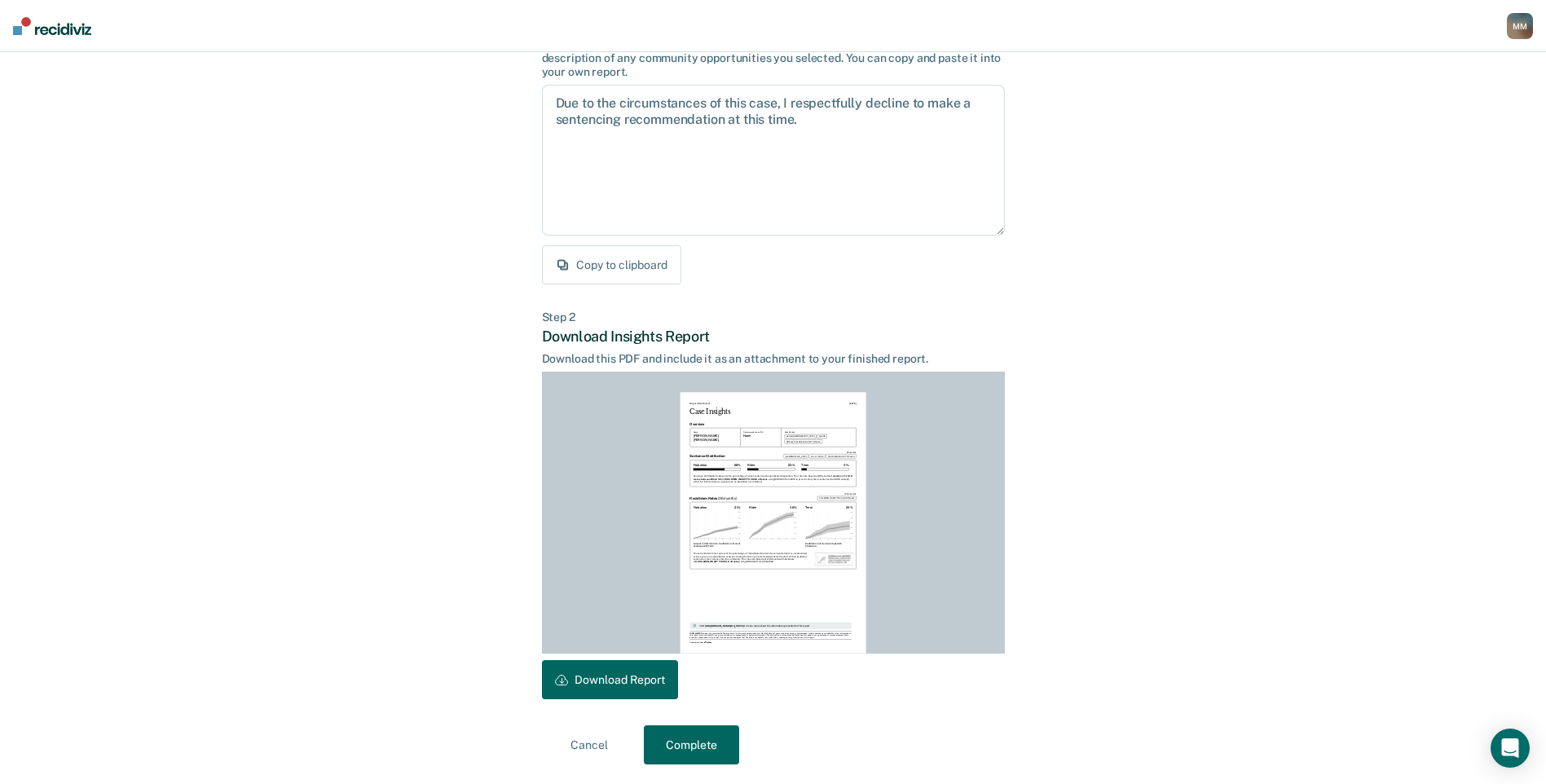
click at [624, 676] on button "Download Report" at bounding box center [610, 679] width 136 height 39
click at [657, 742] on button "Complete" at bounding box center [691, 745] width 95 height 39
